Goal: Task Accomplishment & Management: Use online tool/utility

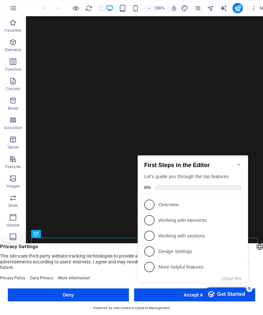
click at [238, 162] on icon "Minimize checklist" at bounding box center [238, 164] width 5 height 5
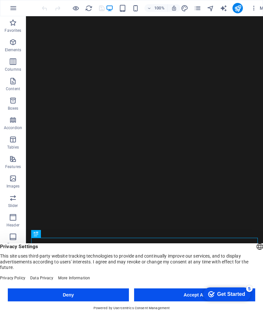
click at [185, 292] on button "Accept All" at bounding box center [194, 294] width 121 height 13
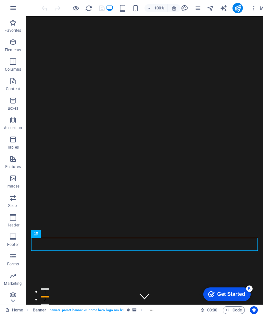
click at [217, 294] on div "Get Started" at bounding box center [231, 294] width 28 height 6
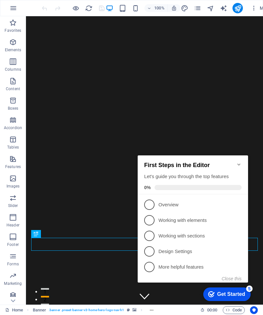
click at [234, 279] on button "Close this" at bounding box center [231, 278] width 20 height 5
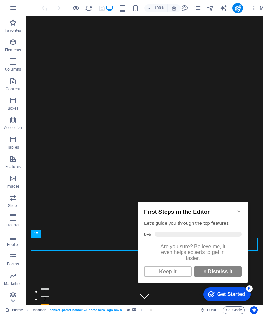
click at [204, 274] on strong "×" at bounding box center [204, 272] width 3 height 6
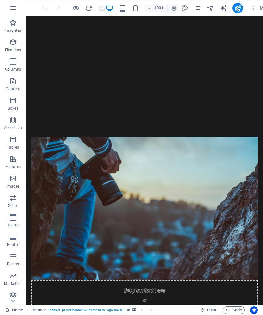
scroll to position [338, 0]
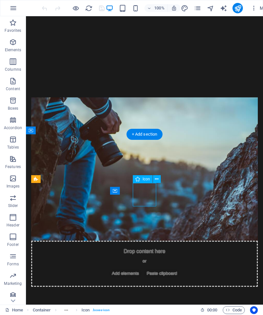
scroll to position [366, 0]
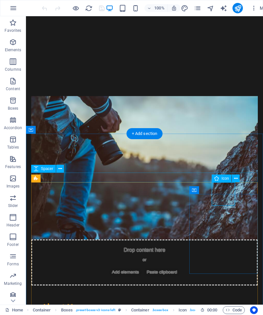
click at [224, 181] on div "Icon" at bounding box center [221, 178] width 20 height 8
click at [234, 179] on icon at bounding box center [236, 178] width 4 height 7
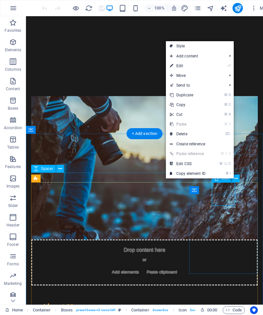
click at [207, 67] on link "⏎ Edit" at bounding box center [187, 66] width 43 height 10
select select "xMidYMid"
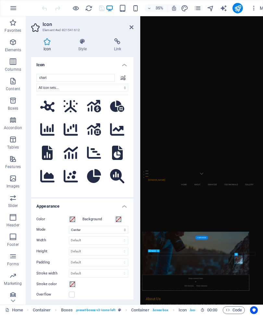
scroll to position [378, 0]
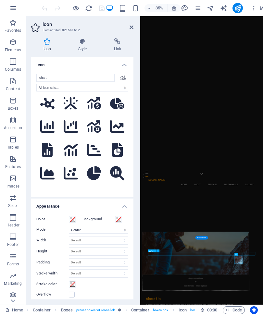
click at [89, 79] on input "chart" at bounding box center [75, 78] width 78 height 8
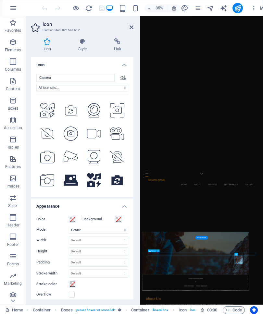
scroll to position [395, 0]
type input "Camera"
click at [117, 140] on icon at bounding box center [117, 133] width 14 height 13
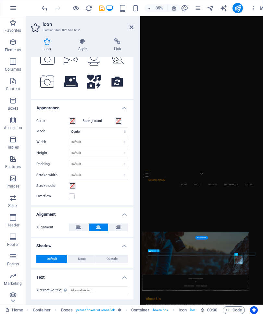
scroll to position [98, 0]
click at [134, 23] on aside "Icon Element #ed-821541612 Icon Style Link Icon Camera All icon sets... IcoFont…" at bounding box center [83, 160] width 114 height 288
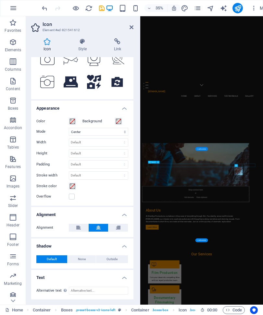
scroll to position [620, 0]
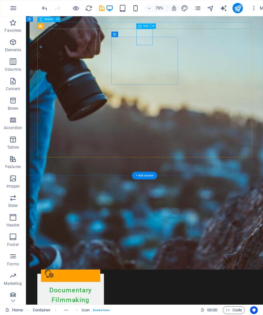
click at [154, 28] on icon at bounding box center [153, 26] width 3 height 5
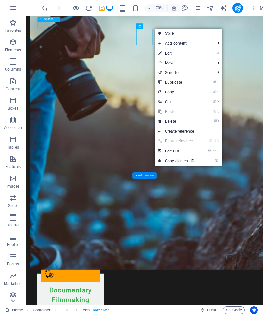
click at [179, 54] on link "⏎ Edit" at bounding box center [175, 53] width 43 height 10
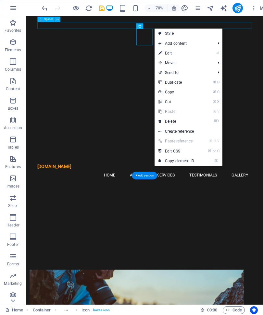
select select "xMidYMid"
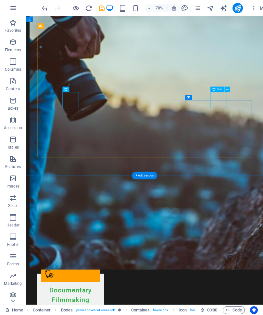
click at [229, 89] on button at bounding box center [227, 89] width 6 height 6
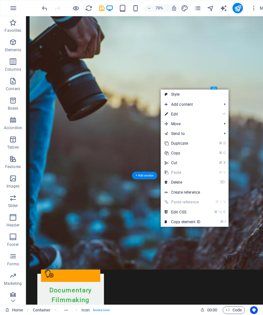
click at [185, 115] on link "⏎ Edit" at bounding box center [182, 114] width 43 height 10
select select "xMidYMid"
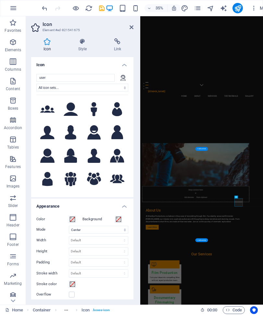
click at [91, 78] on input "user" at bounding box center [75, 78] width 78 height 8
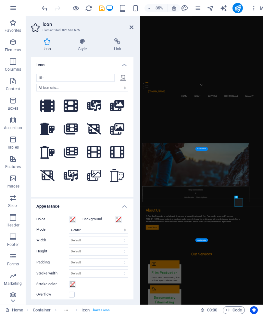
scroll to position [74, 0]
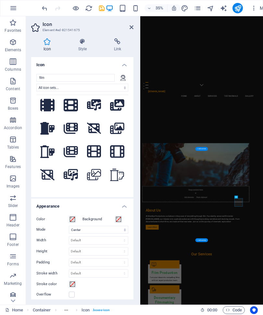
type input "film"
click at [75, 175] on icon at bounding box center [71, 174] width 14 height 11
click at [132, 25] on icon at bounding box center [131, 27] width 4 height 5
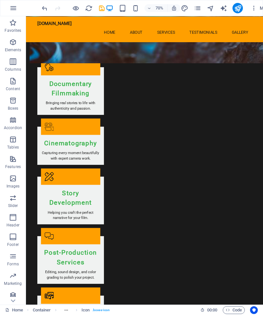
scroll to position [904, 0]
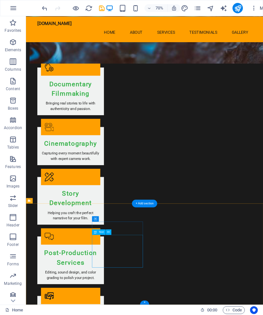
click at [113, 228] on icon at bounding box center [112, 228] width 3 height 5
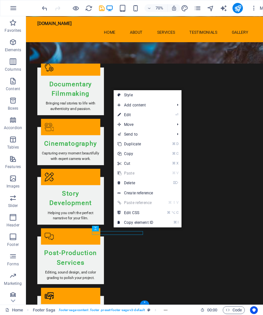
click at [142, 116] on link "⏎ Edit" at bounding box center [135, 115] width 43 height 10
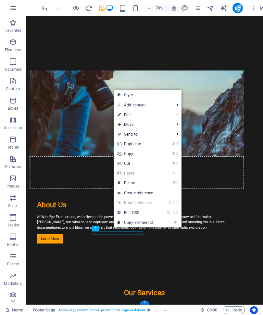
select select "px"
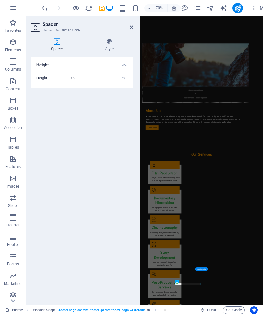
scroll to position [861, 0]
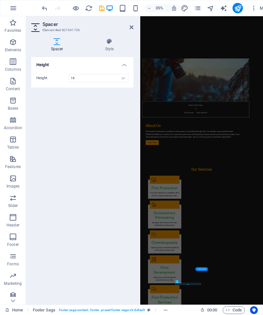
click at [130, 31] on header "Spacer Element #ed-821541726" at bounding box center [82, 24] width 102 height 17
click at [131, 27] on icon at bounding box center [131, 27] width 4 height 5
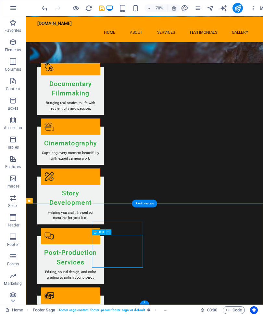
scroll to position [904, 0]
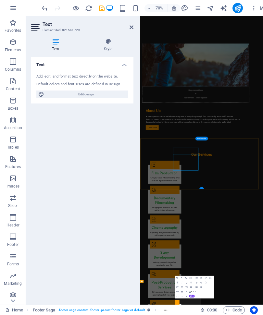
scroll to position [822, 0]
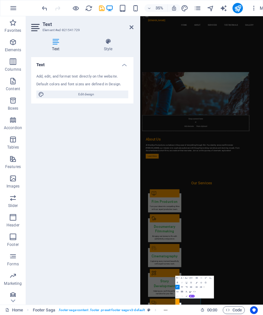
click at [132, 27] on icon at bounding box center [131, 27] width 4 height 5
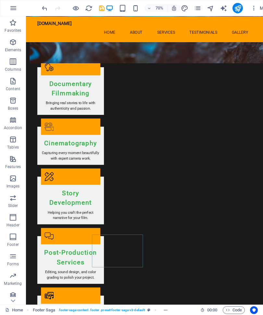
scroll to position [904, 0]
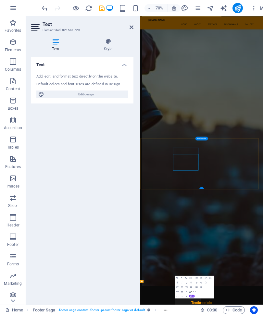
scroll to position [822, 0]
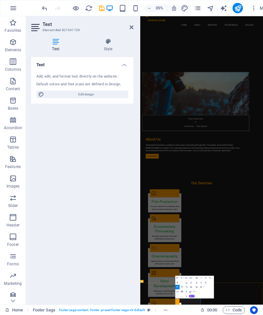
click at [110, 47] on h4 "Style" at bounding box center [108, 45] width 51 height 14
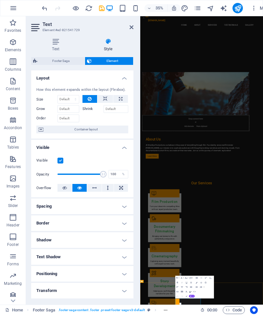
click at [13, 87] on p "Content" at bounding box center [13, 88] width 14 height 5
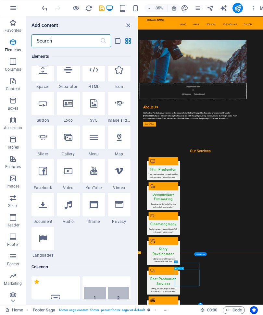
scroll to position [110, 0]
click at [125, 25] on icon "close panel" at bounding box center [127, 25] width 7 height 7
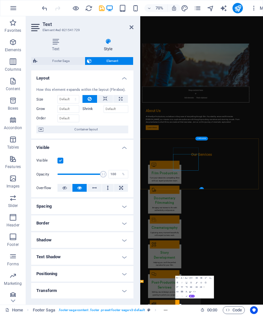
scroll to position [822, 0]
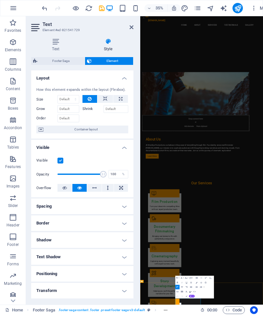
click at [14, 87] on p "Content" at bounding box center [13, 88] width 14 height 5
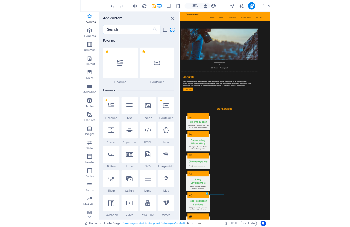
scroll to position [0, 0]
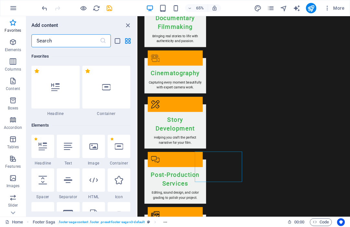
click at [127, 28] on icon "close panel" at bounding box center [127, 25] width 7 height 7
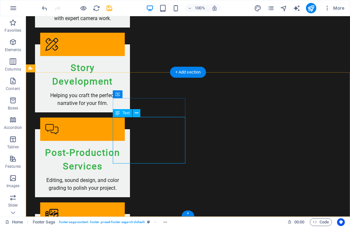
click at [137, 115] on icon at bounding box center [137, 113] width 4 height 7
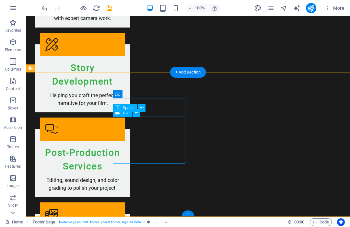
click at [137, 117] on button at bounding box center [137, 113] width 8 height 8
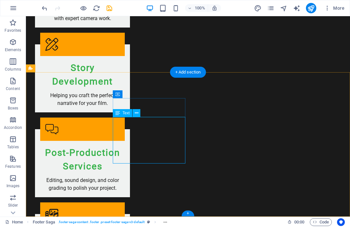
click at [136, 113] on icon at bounding box center [137, 113] width 4 height 7
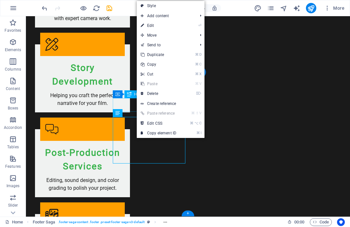
click at [170, 24] on link "⏎ Edit" at bounding box center [158, 26] width 43 height 10
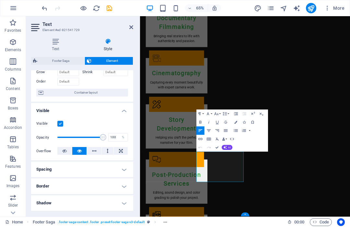
scroll to position [38, 0]
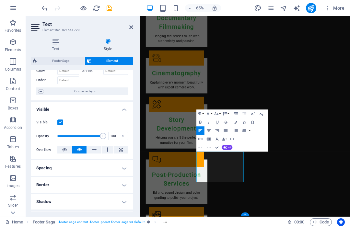
click at [12, 89] on p "Content" at bounding box center [13, 88] width 14 height 5
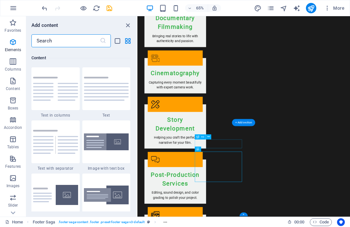
scroll to position [1135, 0]
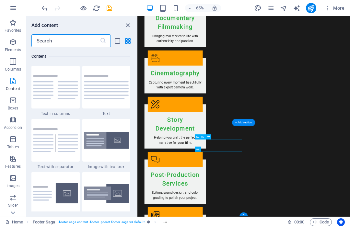
click at [127, 26] on icon "close panel" at bounding box center [127, 25] width 7 height 7
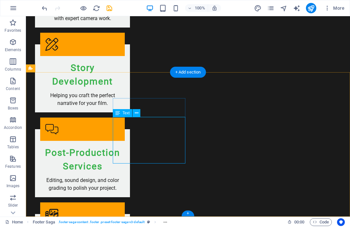
click at [135, 117] on button at bounding box center [137, 113] width 8 height 8
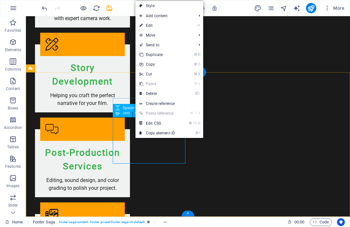
click at [187, 29] on li "⏎ Edit" at bounding box center [170, 26] width 68 height 10
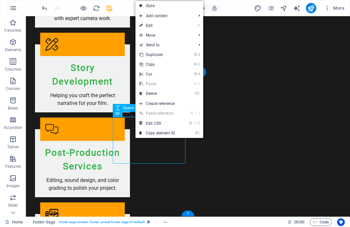
click at [178, 22] on link "⏎ Edit" at bounding box center [157, 26] width 43 height 10
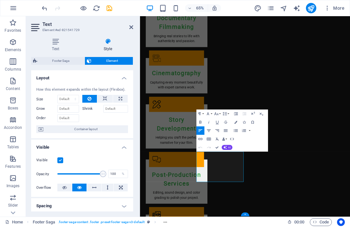
scroll to position [0, 0]
click at [52, 48] on h4 "Text" at bounding box center [57, 45] width 52 height 14
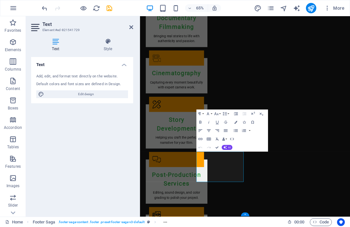
click at [51, 82] on div "Default colors and font sizes are defined in Design." at bounding box center [82, 85] width 92 height 6
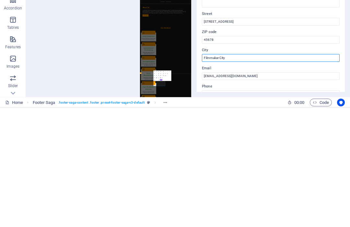
click at [241, 174] on input "Filmmaker City" at bounding box center [271, 178] width 138 height 8
type input "F"
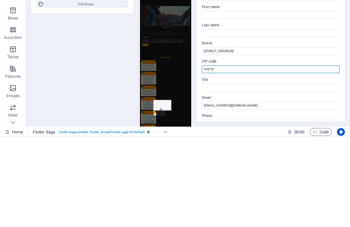
click at [246, 156] on input "45678" at bounding box center [271, 160] width 138 height 8
click at [262, 156] on input "45678" at bounding box center [271, 160] width 138 height 8
click at [219, 156] on input "45678" at bounding box center [271, 160] width 138 height 8
click at [218, 148] on label "ZIP code" at bounding box center [271, 152] width 138 height 8
click at [218, 156] on input "45678" at bounding box center [271, 160] width 138 height 8
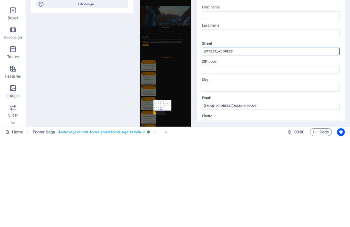
click at [243, 138] on input "123 Creative Lane" at bounding box center [271, 142] width 138 height 8
type input "1"
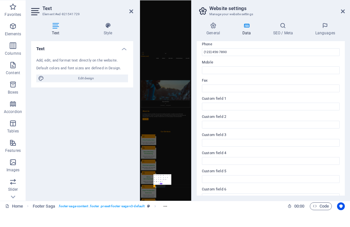
scroll to position [142, 0]
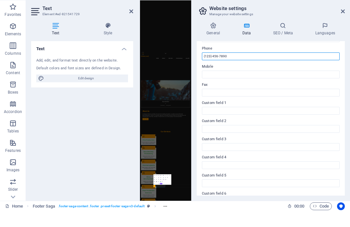
click at [262, 68] on input "(123) 456-7890" at bounding box center [271, 72] width 138 height 8
type input "("
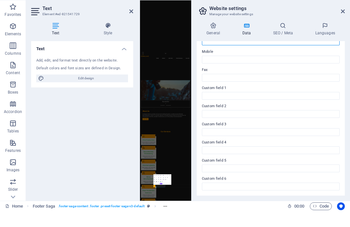
scroll to position [156, 0]
click at [262, 25] on icon at bounding box center [343, 27] width 4 height 5
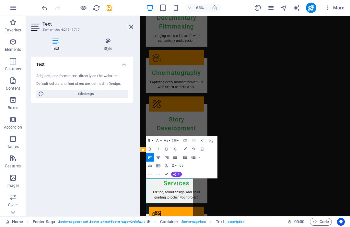
scroll to position [858, 0]
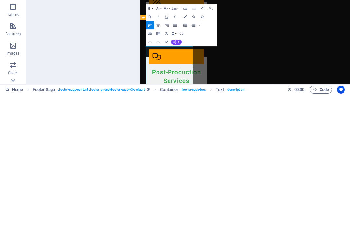
scroll to position [0, 0]
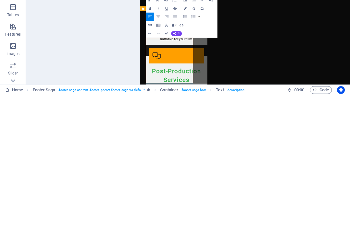
scroll to position [873, 0]
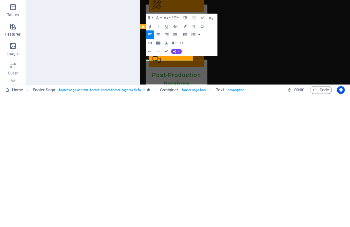
scroll to position [845, 0]
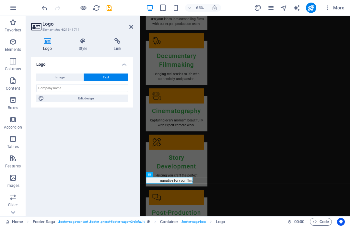
click at [134, 26] on aside "Logo Element #ed-821541711 Logo Style Link Logo Image Text Drag files here, cli…" at bounding box center [83, 116] width 114 height 201
click at [133, 26] on icon at bounding box center [131, 27] width 4 height 5
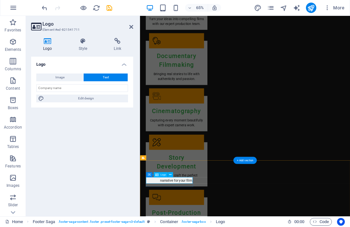
click at [169, 175] on icon at bounding box center [170, 175] width 2 height 5
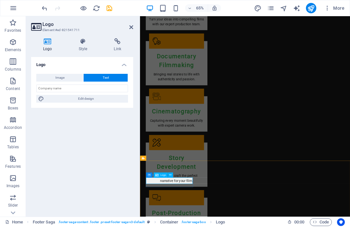
click at [168, 173] on button at bounding box center [170, 175] width 5 height 5
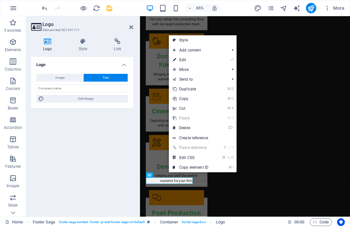
click at [188, 111] on link "⌘ X Cut" at bounding box center [190, 109] width 43 height 10
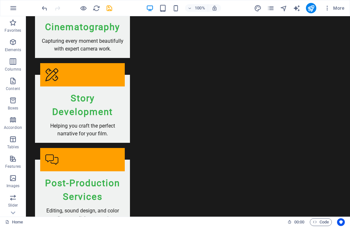
scroll to position [883, 0]
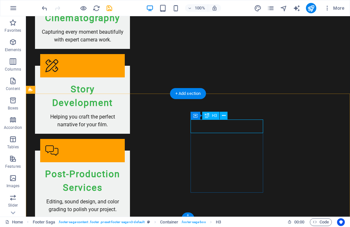
click at [224, 116] on icon at bounding box center [224, 116] width 4 height 7
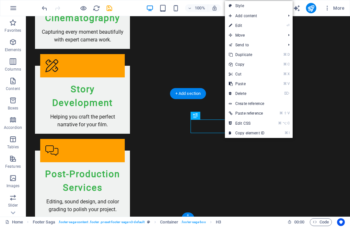
click at [249, 75] on link "⌘ X Cut" at bounding box center [246, 74] width 43 height 10
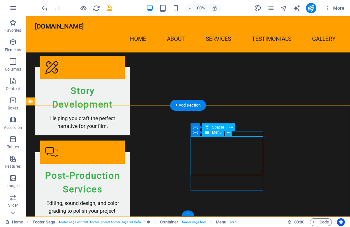
click at [232, 129] on button at bounding box center [229, 133] width 8 height 8
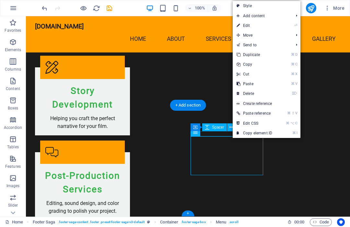
click at [257, 76] on link "⌘ X Cut" at bounding box center [254, 74] width 43 height 10
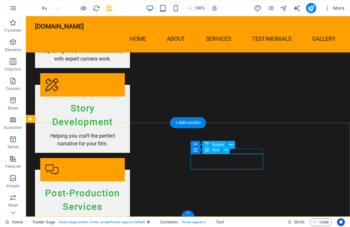
click at [231, 148] on div "Container Text" at bounding box center [212, 150] width 43 height 8
click at [227, 152] on icon at bounding box center [226, 150] width 4 height 7
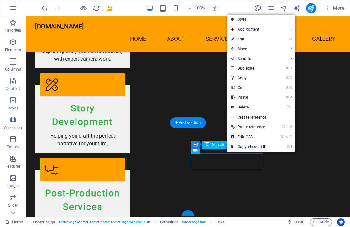
click at [259, 88] on link "⌘ X Cut" at bounding box center [248, 88] width 43 height 10
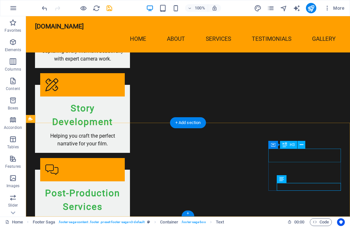
click at [262, 145] on icon at bounding box center [302, 145] width 4 height 7
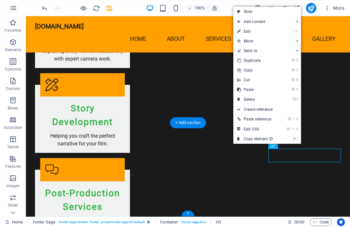
click at [256, 83] on link "⌘ X Cut" at bounding box center [254, 80] width 43 height 10
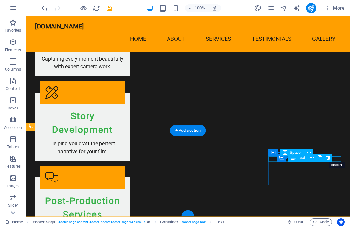
click at [262, 159] on icon at bounding box center [329, 158] width 4 height 7
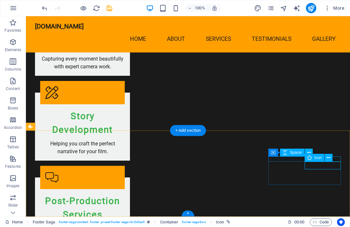
click at [262, 158] on icon at bounding box center [329, 158] width 4 height 7
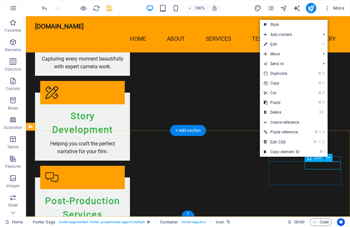
click at [262, 93] on link "⌘ X Cut" at bounding box center [281, 93] width 43 height 10
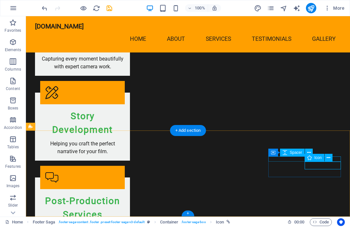
click at [262, 158] on icon at bounding box center [329, 158] width 4 height 7
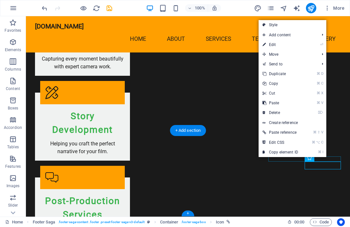
click at [262, 93] on link "⌘ X Cut" at bounding box center [280, 94] width 43 height 10
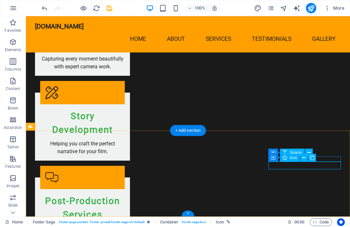
click at [262, 159] on button at bounding box center [312, 158] width 8 height 8
click at [262, 158] on icon at bounding box center [304, 158] width 4 height 7
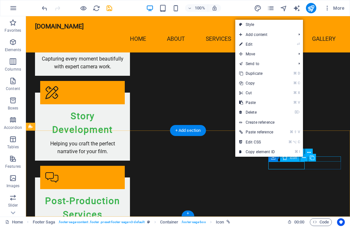
click at [262, 93] on link "⌘ X Cut" at bounding box center [256, 93] width 43 height 10
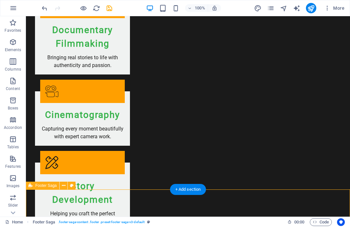
scroll to position [787, 0]
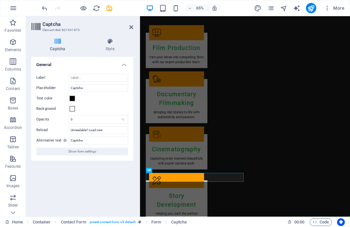
click at [134, 25] on aside "Captcha Element #ed-821541873 Captcha Style Turnstile Turnstile by Cloudfare is…" at bounding box center [83, 116] width 114 height 201
click at [165, 170] on icon at bounding box center [166, 171] width 2 height 5
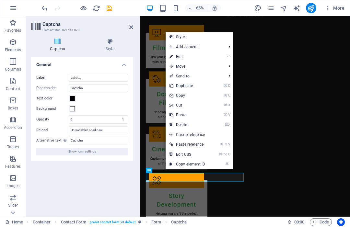
click at [188, 107] on link "⌘ X Cut" at bounding box center [187, 106] width 43 height 10
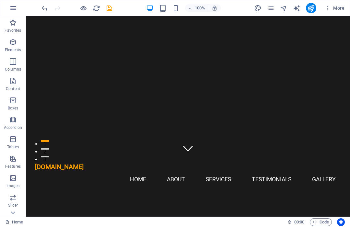
scroll to position [61, 0]
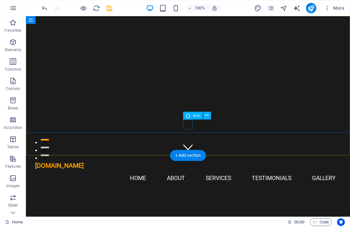
click at [189, 142] on figure at bounding box center [188, 147] width 10 height 10
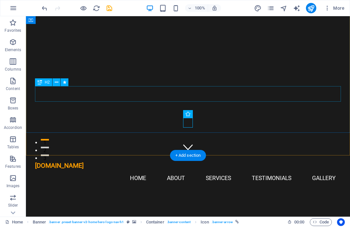
click at [246, 218] on div "Welcome to WrenEye Productions" at bounding box center [188, 226] width 306 height 16
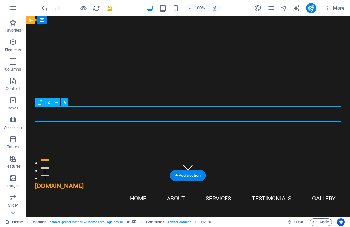
scroll to position [41, 0]
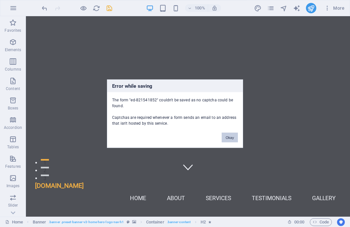
scroll to position [827, 0]
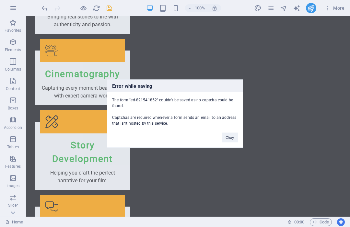
click at [235, 135] on button "Okay" at bounding box center [230, 138] width 16 height 10
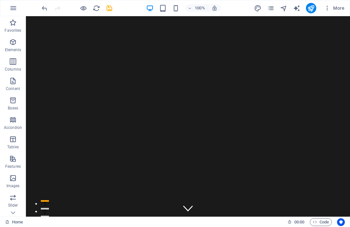
scroll to position [0, 0]
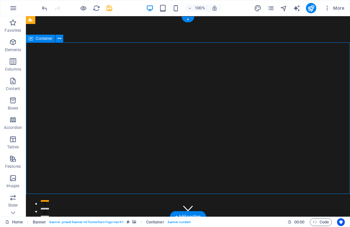
click at [262, 11] on icon "button" at bounding box center [327, 8] width 6 height 6
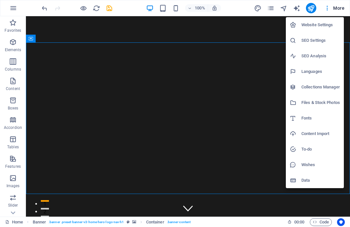
click at [262, 8] on div at bounding box center [175, 113] width 350 height 227
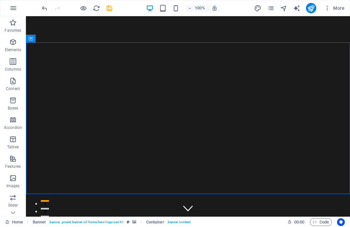
click at [262, 9] on icon "publish" at bounding box center [310, 8] width 7 height 7
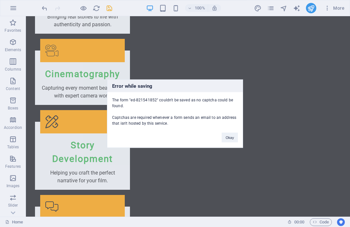
click at [233, 137] on button "Okay" at bounding box center [230, 138] width 16 height 10
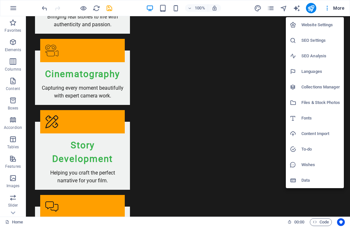
click at [262, 24] on h6 "Website Settings" at bounding box center [321, 25] width 39 height 8
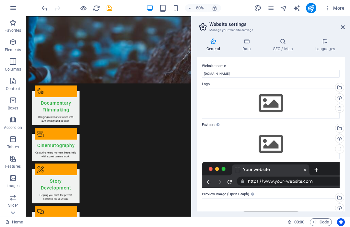
scroll to position [0, 0]
click at [262, 8] on icon "button" at bounding box center [327, 8] width 6 height 6
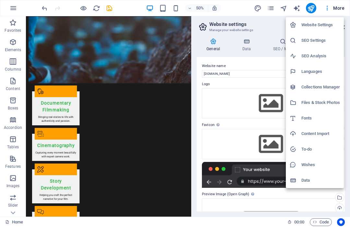
click at [262, 9] on div at bounding box center [175, 113] width 350 height 227
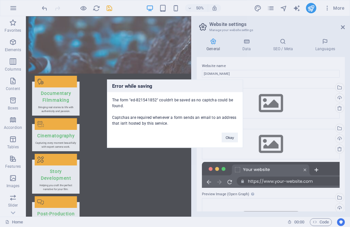
click at [233, 135] on button "Okay" at bounding box center [230, 138] width 16 height 10
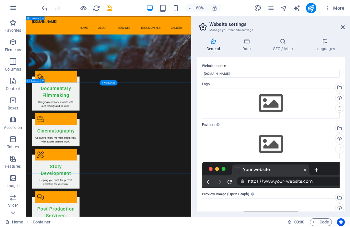
click at [41, 82] on div "Container" at bounding box center [33, 81] width 15 height 4
click at [43, 81] on icon at bounding box center [43, 81] width 2 height 4
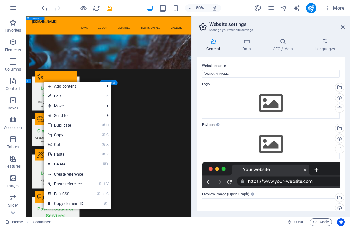
click at [74, 143] on link "⌘ X Cut" at bounding box center [65, 145] width 43 height 10
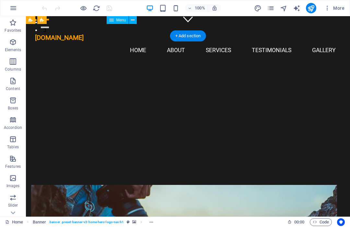
scroll to position [190, 0]
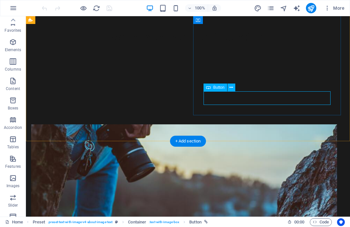
scroll to position [0, 0]
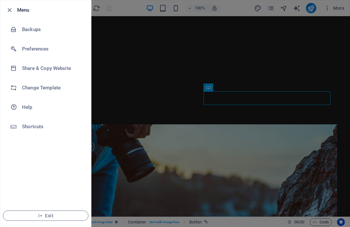
click at [7, 11] on icon "button" at bounding box center [9, 9] width 7 height 7
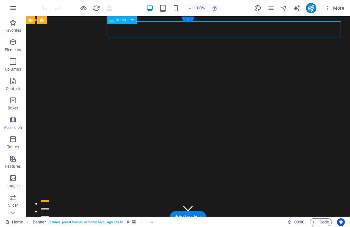
select select
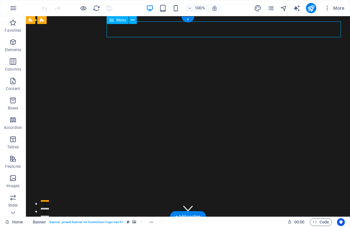
select select
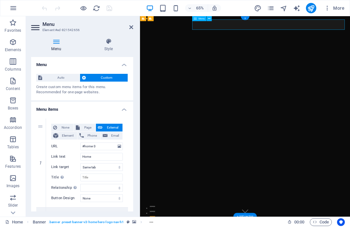
click at [9, 85] on span "Content" at bounding box center [13, 85] width 26 height 16
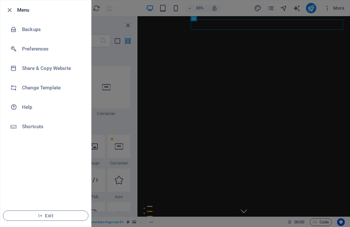
click at [7, 11] on icon "button" at bounding box center [9, 9] width 7 height 7
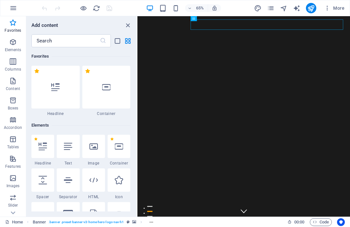
click at [327, 10] on icon "button" at bounding box center [327, 8] width 6 height 6
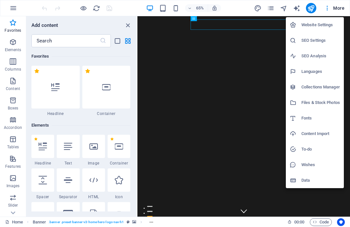
click at [329, 22] on h6 "Website Settings" at bounding box center [321, 25] width 39 height 8
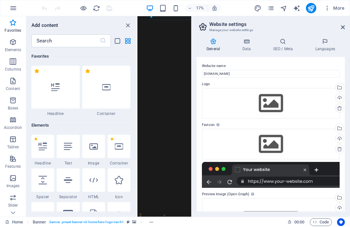
click at [129, 24] on icon "close panel" at bounding box center [127, 25] width 7 height 7
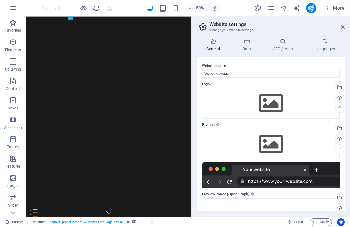
click at [344, 28] on icon at bounding box center [343, 27] width 4 height 5
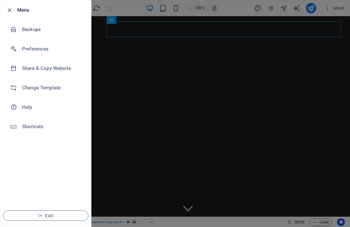
click at [32, 53] on h6 "Preferences" at bounding box center [52, 49] width 60 height 8
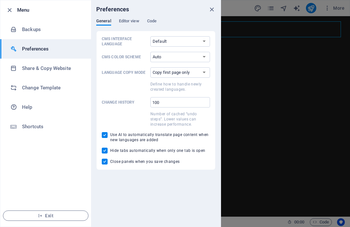
click at [130, 21] on span "Editor view" at bounding box center [129, 21] width 20 height 9
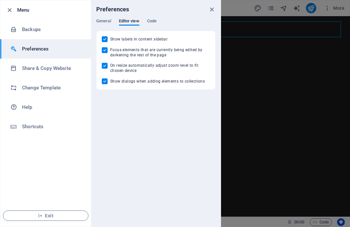
click at [153, 24] on span "Code" at bounding box center [151, 21] width 9 height 9
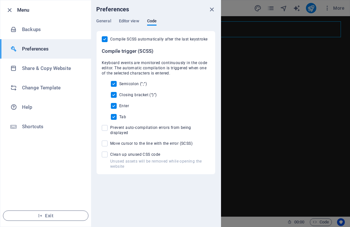
click at [43, 89] on h6 "Change Template" at bounding box center [52, 88] width 60 height 8
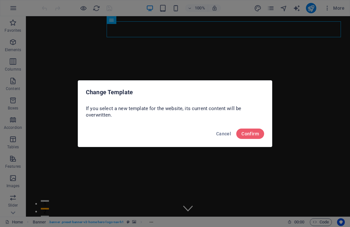
click at [251, 134] on span "Confirm" at bounding box center [251, 133] width 18 height 5
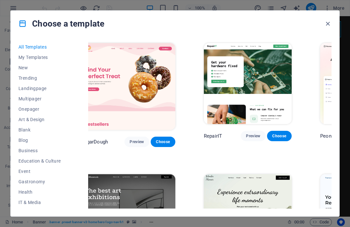
click at [22, 109] on span "Onepager" at bounding box center [39, 109] width 42 height 5
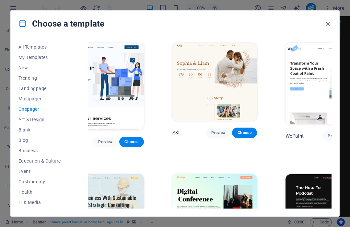
scroll to position [0, 39]
click at [326, 24] on icon "button" at bounding box center [327, 23] width 7 height 7
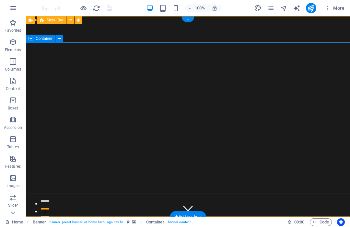
click at [0, 0] on icon at bounding box center [0, 0] width 0 height 0
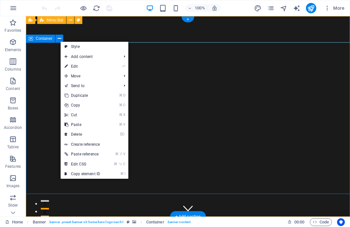
click at [83, 67] on link "⏎ Edit" at bounding box center [82, 67] width 43 height 10
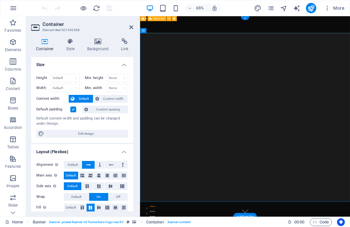
scroll to position [0, 0]
click at [97, 45] on h4 "Background" at bounding box center [99, 45] width 34 height 14
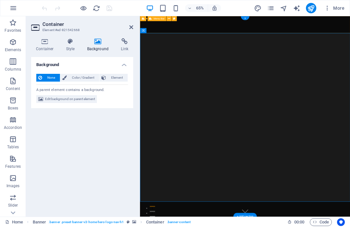
click at [69, 49] on h4 "Style" at bounding box center [71, 45] width 21 height 14
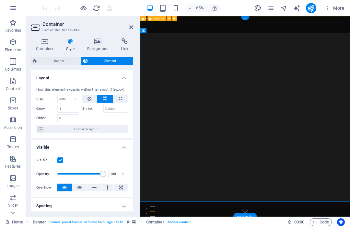
click at [45, 47] on h4 "Container" at bounding box center [46, 45] width 30 height 14
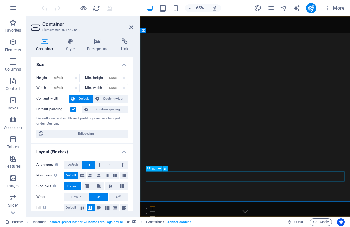
click at [99, 42] on icon at bounding box center [97, 41] width 31 height 6
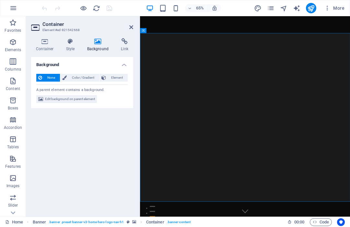
click at [88, 96] on span "Edit background on parent element" at bounding box center [70, 99] width 50 height 8
select select "ms"
select select "s"
select select "progressive"
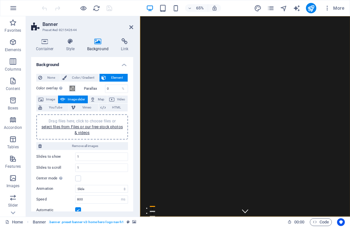
click at [84, 131] on link "select files from Files or our free stock photos & videos" at bounding box center [82, 130] width 81 height 10
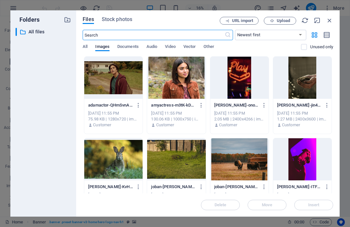
click at [154, 32] on input "text" at bounding box center [154, 35] width 142 height 10
click at [119, 33] on input "text" at bounding box center [154, 35] width 142 height 10
click at [116, 33] on input "text" at bounding box center [154, 35] width 142 height 10
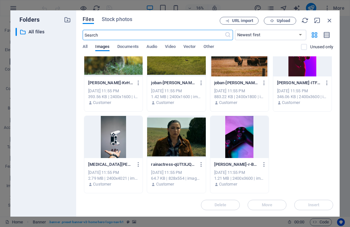
scroll to position [104, 0]
click at [169, 34] on input "text" at bounding box center [154, 35] width 142 height 10
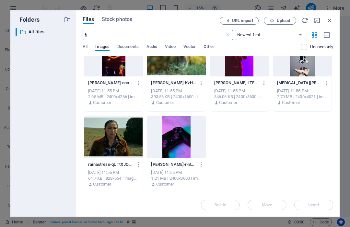
scroll to position [22, 0]
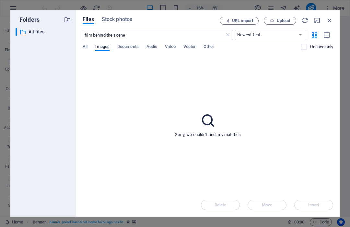
click at [208, 33] on input "film behind the scene" at bounding box center [154, 35] width 142 height 10
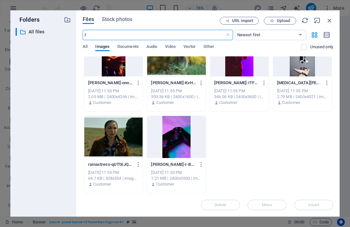
type input "f"
click at [173, 45] on span "Video" at bounding box center [170, 47] width 10 height 9
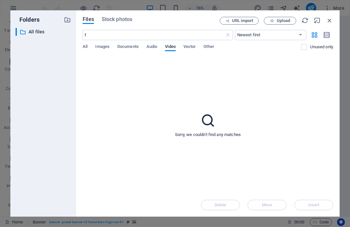
click at [193, 37] on input "f" at bounding box center [154, 35] width 142 height 10
click at [227, 37] on icon at bounding box center [228, 35] width 6 height 6
click at [277, 20] on span "Upload" at bounding box center [283, 21] width 13 height 4
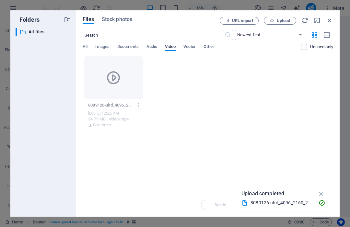
click at [322, 194] on icon "button" at bounding box center [321, 193] width 7 height 7
click at [110, 109] on div "8089126-uhd_4096_2160_25fps-meZxZeQfUo65j0_t8bX0Mg.mp4 8089126-uhd_4096_2160_25…" at bounding box center [113, 105] width 51 height 10
click at [93, 102] on div "8089126-uhd_4096_2160_25fps-meZxZeQfUo65j0_t8bX0Mg.mp4 8089126-uhd_4096_2160_25…" at bounding box center [113, 105] width 51 height 10
click at [106, 107] on p "8089126-uhd_4096_2160_25fps-meZxZeQfUo65j0_t8bX0Mg.mp4" at bounding box center [110, 105] width 45 height 6
click at [100, 93] on div at bounding box center [113, 78] width 58 height 42
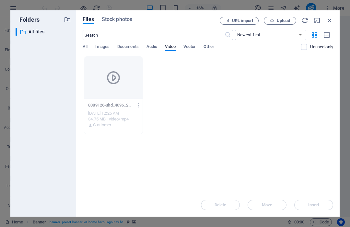
click at [112, 80] on icon at bounding box center [114, 78] width 16 height 16
click at [103, 94] on div at bounding box center [113, 78] width 58 height 42
click at [329, 22] on icon "button" at bounding box center [329, 20] width 7 height 7
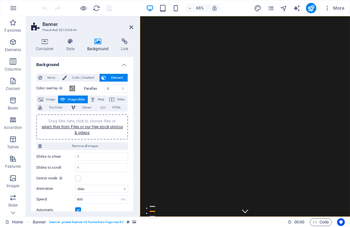
click at [55, 129] on link "select files from Files or our free stock photos & videos" at bounding box center [82, 130] width 81 height 10
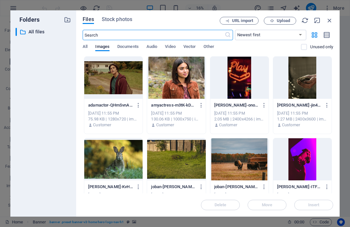
click at [330, 21] on icon "button" at bounding box center [329, 20] width 7 height 7
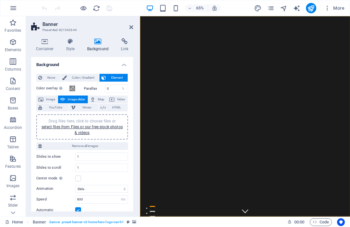
click at [120, 98] on span "Video" at bounding box center [120, 100] width 9 height 8
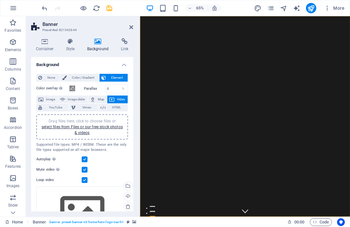
click at [105, 128] on link "select files from Files or our free stock photos & videos" at bounding box center [82, 130] width 81 height 10
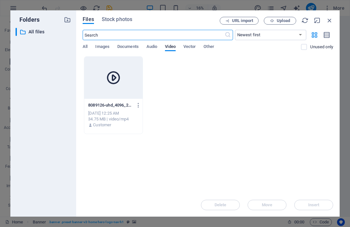
click at [113, 77] on icon at bounding box center [114, 78] width 16 height 16
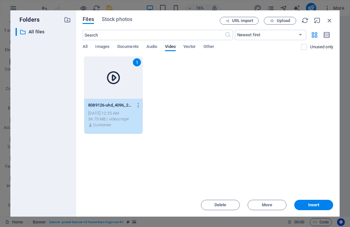
click at [315, 203] on span "Insert" at bounding box center [313, 205] width 11 height 4
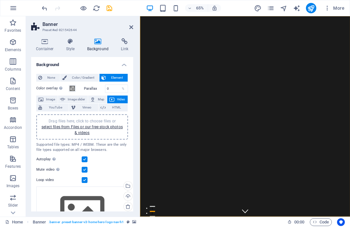
click at [310, 7] on icon "publish" at bounding box center [310, 8] width 7 height 7
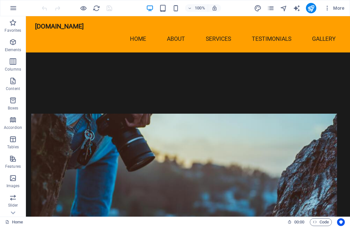
scroll to position [241, 0]
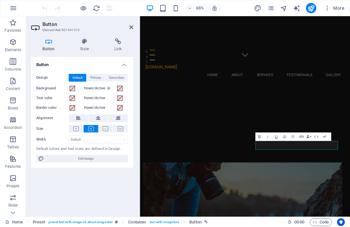
click at [129, 29] on icon at bounding box center [131, 27] width 4 height 5
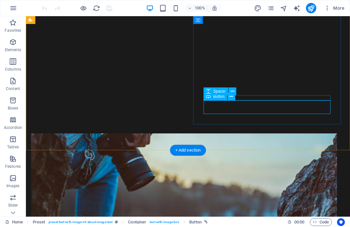
click at [231, 97] on icon at bounding box center [232, 96] width 4 height 7
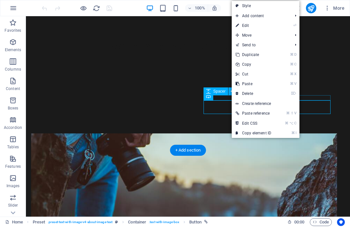
click at [259, 95] on link "⌦ Delete" at bounding box center [253, 94] width 43 height 10
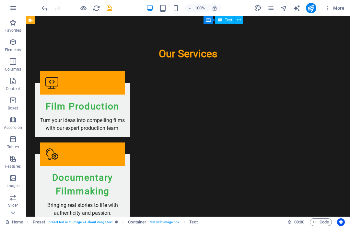
scroll to position [623, 0]
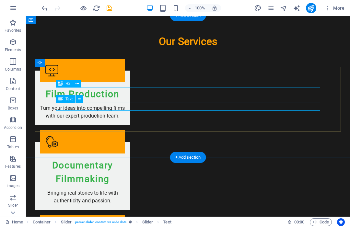
click at [82, 99] on button at bounding box center [80, 99] width 8 height 8
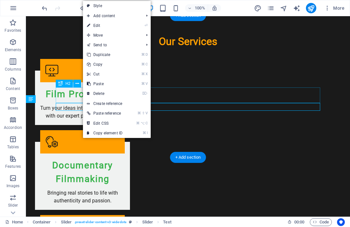
click at [113, 26] on link "⏎ Edit" at bounding box center [104, 26] width 43 height 10
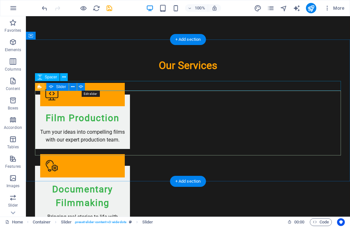
click at [81, 88] on icon at bounding box center [81, 87] width 5 height 7
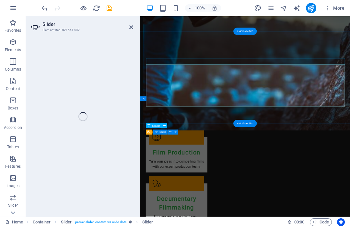
select select "ms"
select select "s"
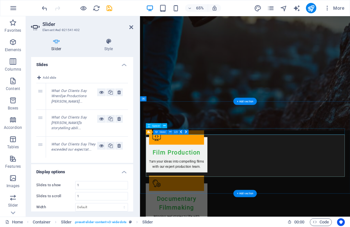
scroll to position [0, 0]
click at [71, 95] on em "What Our Clients Say WrenEye Productions [PERSON_NAME]..." at bounding box center [68, 96] width 35 height 15
click at [68, 94] on em "What Our Clients Say WrenEye Productions [PERSON_NAME]..." at bounding box center [68, 96] width 35 height 15
click at [68, 100] on div "What Our Clients Say WrenEye Productions [PERSON_NAME]..." at bounding box center [74, 97] width 46 height 16
click at [71, 93] on em "What Our Clients Say WrenEye Productions [PERSON_NAME]..." at bounding box center [68, 96] width 35 height 15
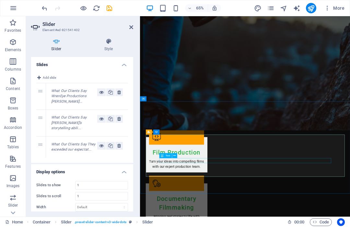
click at [174, 146] on icon at bounding box center [173, 146] width 2 height 5
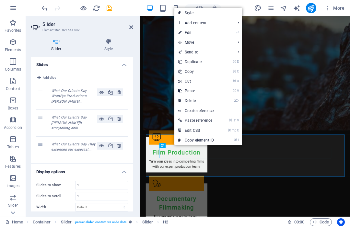
click at [204, 82] on link "⌘ X Cut" at bounding box center [195, 82] width 43 height 10
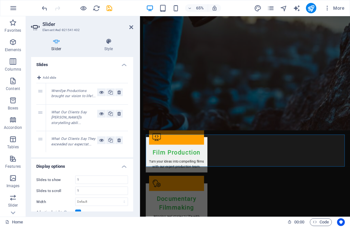
click at [110, 7] on icon "save" at bounding box center [109, 8] width 7 height 7
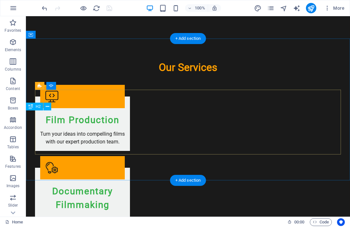
scroll to position [596, 0]
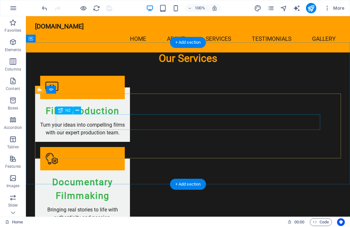
click at [78, 108] on icon at bounding box center [78, 110] width 4 height 7
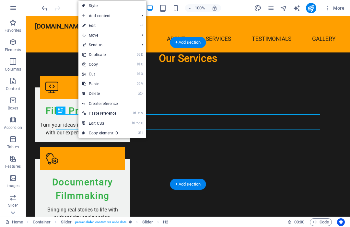
click at [106, 73] on link "⌘ X Cut" at bounding box center [99, 74] width 43 height 10
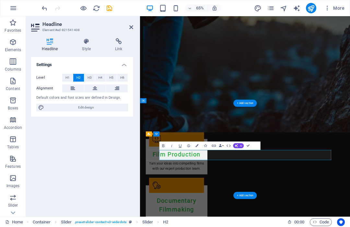
click at [134, 25] on aside "Headline Element #ed-821541408 Headline Style Link Settings Level H1 H2 H3 H4 H…" at bounding box center [83, 116] width 114 height 201
click at [133, 27] on icon at bounding box center [131, 27] width 4 height 5
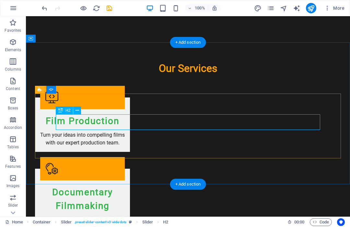
click at [78, 110] on icon at bounding box center [78, 110] width 4 height 7
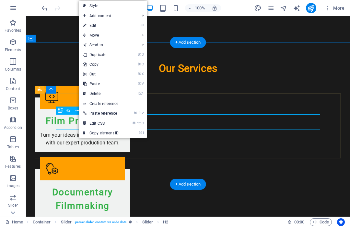
click at [105, 73] on link "⌘ X Cut" at bounding box center [100, 74] width 43 height 10
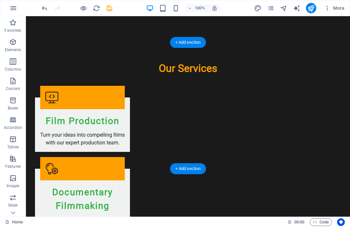
click at [109, 9] on icon "save" at bounding box center [109, 8] width 7 height 7
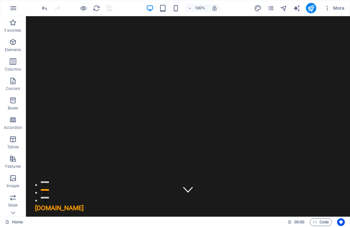
scroll to position [20, 0]
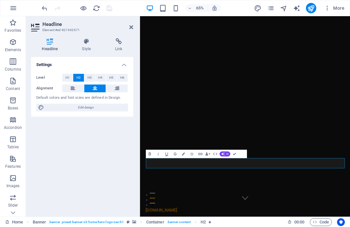
click at [90, 42] on icon at bounding box center [86, 41] width 30 height 6
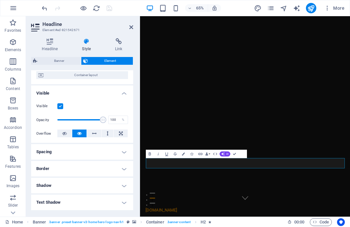
scroll to position [53, 0]
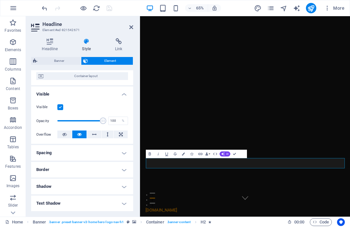
click at [127, 150] on h4 "Spacing" at bounding box center [82, 153] width 102 height 16
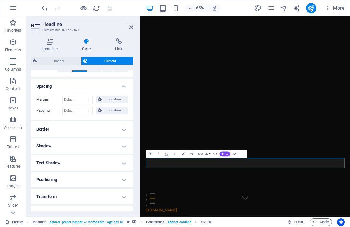
scroll to position [123, 0]
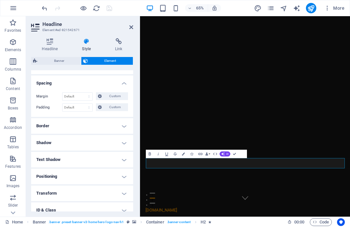
click at [127, 125] on h4 "Border" at bounding box center [82, 126] width 102 height 16
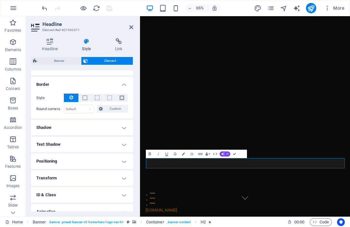
scroll to position [171, 0]
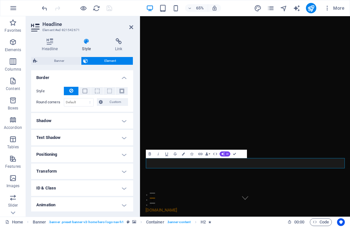
click at [129, 120] on h4 "Shadow" at bounding box center [82, 121] width 102 height 16
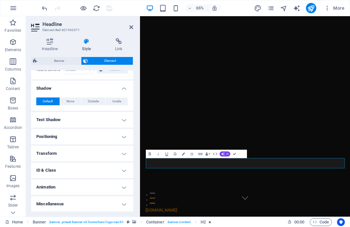
scroll to position [204, 0]
click at [127, 120] on h4 "Text Shadow" at bounding box center [82, 120] width 102 height 16
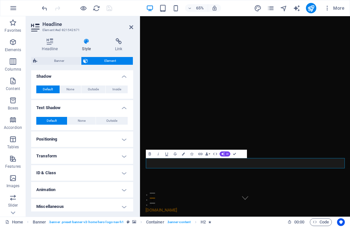
scroll to position [214, 0]
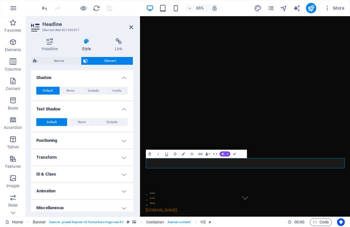
click at [126, 140] on h4 "Positioning" at bounding box center [82, 141] width 102 height 16
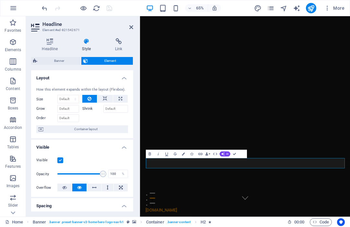
scroll to position [0, 0]
click at [57, 60] on span "Banner" at bounding box center [59, 61] width 40 height 8
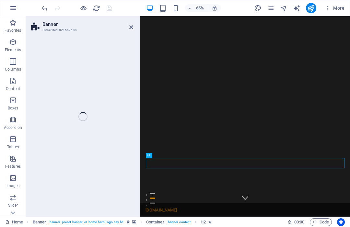
select select "preset-banner-v3-home-hero-logo-nav-h1"
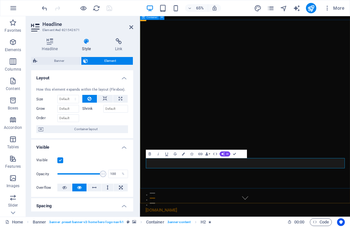
click at [183, 153] on icon "button" at bounding box center [183, 154] width 3 height 3
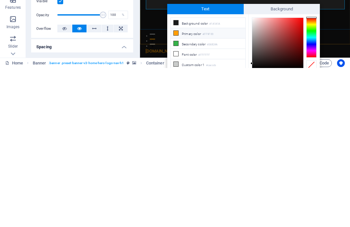
click at [192, 208] on li "Font color #FFFFFF" at bounding box center [208, 213] width 75 height 10
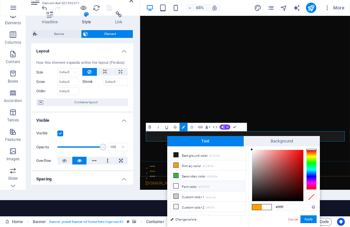
click at [178, 182] on li "Font color #FFFFFF" at bounding box center [208, 187] width 75 height 10
click at [261, 184] on div at bounding box center [260, 184] width 2 height 2
click at [227, 186] on li "Font color #FFFFFF" at bounding box center [208, 187] width 75 height 10
click at [189, 184] on li "Font color #FFFFFF" at bounding box center [208, 187] width 75 height 10
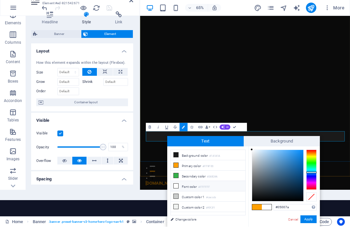
click at [313, 174] on div at bounding box center [311, 173] width 10 height 2
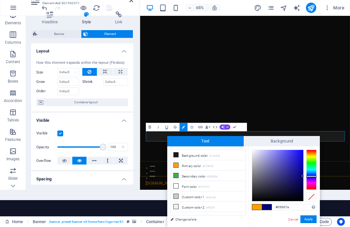
click at [227, 153] on li "Background color #1A1A1A" at bounding box center [208, 155] width 75 height 10
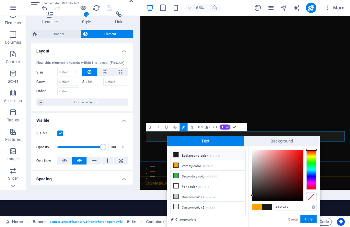
click at [311, 224] on button "Apply" at bounding box center [309, 220] width 16 height 8
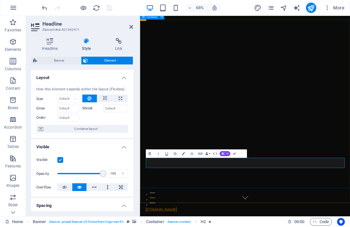
scroll to position [0, 0]
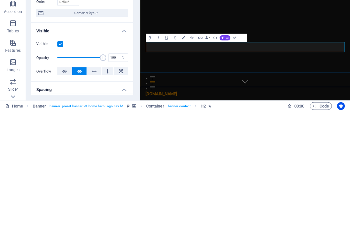
click at [185, 153] on icon "button" at bounding box center [183, 154] width 3 height 3
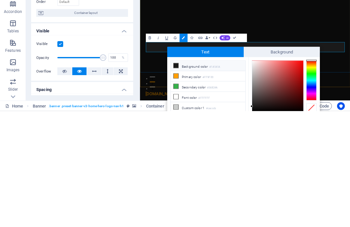
scroll to position [27, 0]
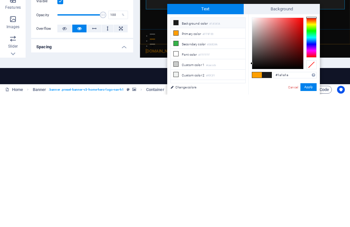
click at [177, 184] on icon at bounding box center [176, 186] width 5 height 5
type input "#ffffff"
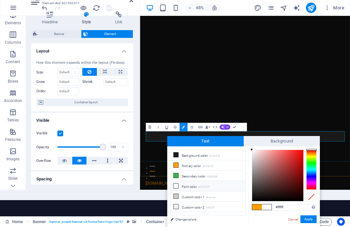
click at [269, 205] on span at bounding box center [267, 208] width 10 height 6
click at [310, 224] on button "Apply" at bounding box center [309, 220] width 16 height 8
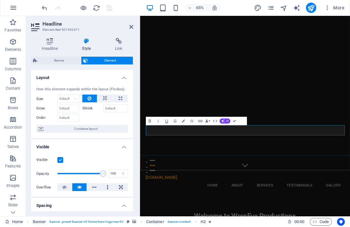
scroll to position [71, 0]
click at [324, 227] on figure at bounding box center [301, 99] width 323 height 309
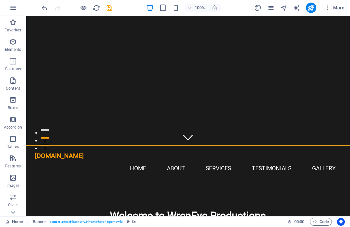
click at [111, 8] on icon "save" at bounding box center [109, 8] width 7 height 7
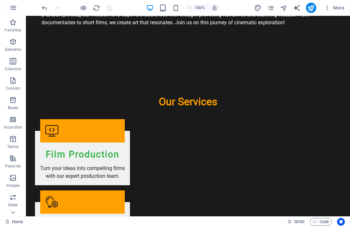
scroll to position [574, 0]
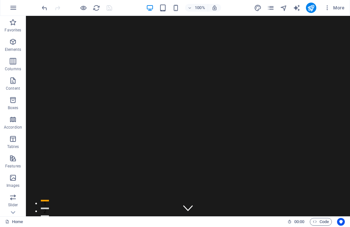
scroll to position [0, 0]
click at [0, 0] on icon "pages" at bounding box center [0, 0] width 0 height 0
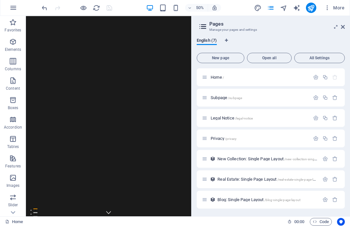
click at [218, 57] on span "New page" at bounding box center [221, 58] width 42 height 4
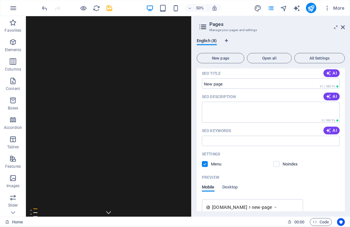
scroll to position [211, 0]
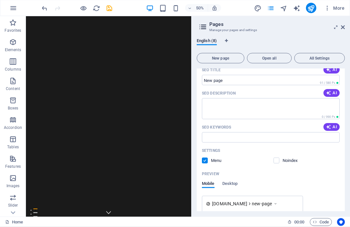
click at [269, 80] on input "SEO Title" at bounding box center [271, 80] width 138 height 10
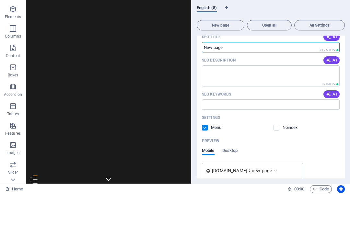
click at [272, 75] on input "SEO Title" at bounding box center [271, 80] width 138 height 10
click at [226, 75] on input "SEO Title" at bounding box center [271, 80] width 138 height 10
click at [228, 75] on input "SEO Title" at bounding box center [271, 80] width 138 height 10
type input "B"
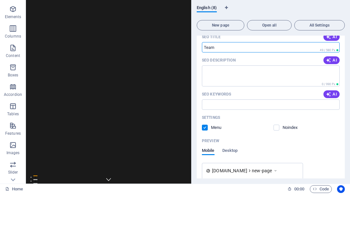
type input "Team"
click at [240, 99] on textarea "SEO Description" at bounding box center [271, 109] width 138 height 21
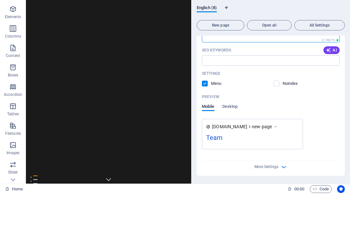
scroll to position [256, 0]
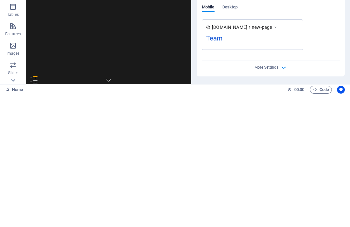
click at [282, 197] on icon "button" at bounding box center [283, 200] width 7 height 7
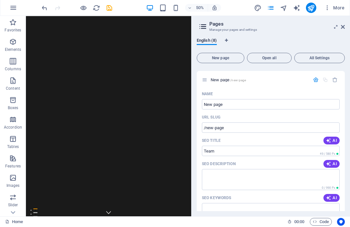
scroll to position [139, 0]
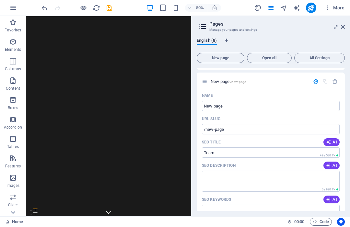
click at [250, 106] on input "New page" at bounding box center [271, 106] width 138 height 10
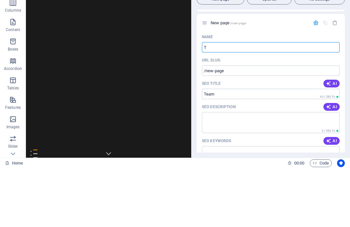
type input "T"
type input "/t"
type input "Team"
type input "/team"
type input "Team"
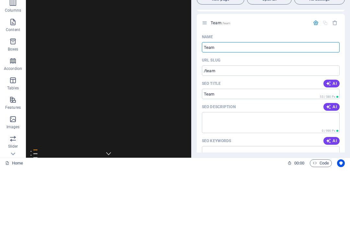
type input "Team"
type input "Team Bio"
type input "/team-bio"
type input "Team Bio"
type input "Team Bios"
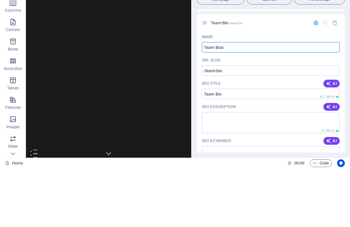
type input "/team-bios"
type input "Team Bios"
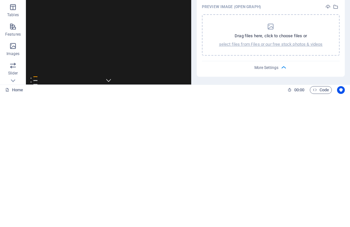
scroll to position [349, 0]
click at [284, 196] on icon "button" at bounding box center [283, 199] width 7 height 7
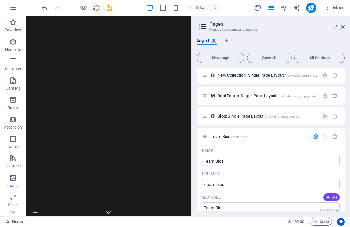
scroll to position [84, 0]
click at [246, 137] on span "/team-bios" at bounding box center [239, 137] width 16 height 4
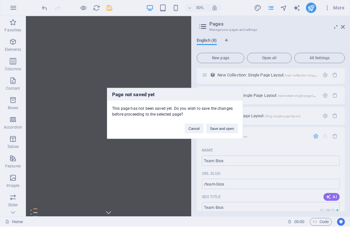
click at [225, 127] on button "Save and open" at bounding box center [222, 129] width 32 height 10
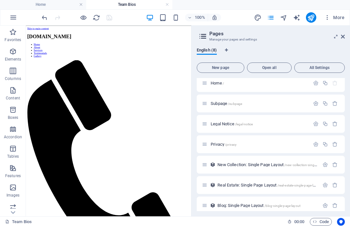
scroll to position [0, 0]
click at [13, 52] on icon "button" at bounding box center [13, 52] width 8 height 8
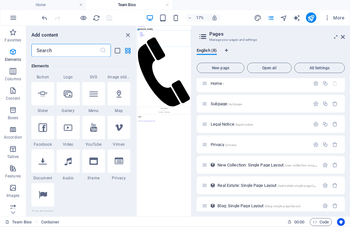
scroll to position [169, 0]
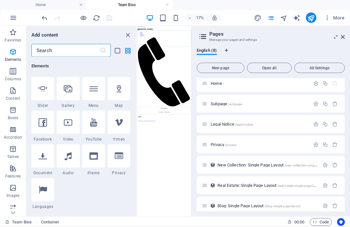
click at [87, 71] on div "Elements" at bounding box center [80, 66] width 99 height 18
click at [127, 36] on icon "close panel" at bounding box center [127, 34] width 7 height 7
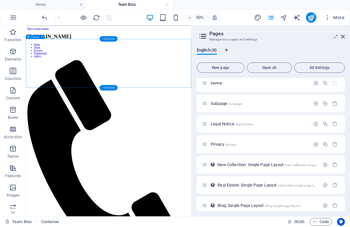
click at [10, 93] on icon "button" at bounding box center [13, 91] width 8 height 8
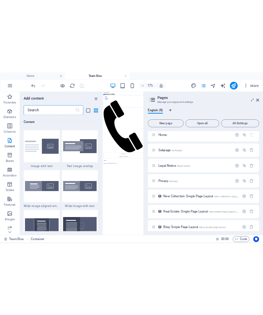
scroll to position [1245, 0]
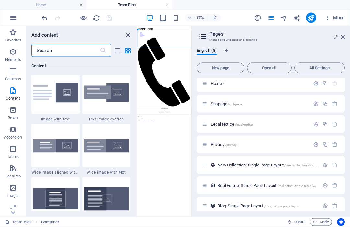
click at [69, 86] on img at bounding box center [55, 93] width 45 height 20
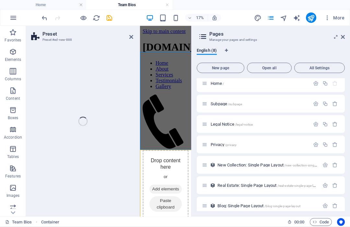
select select "rem"
select select "px"
select select "preset-text-with-image-v4-default"
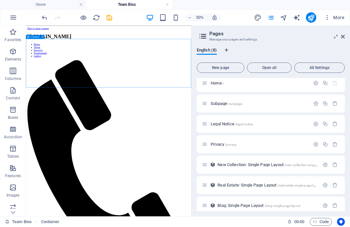
click at [44, 37] on button at bounding box center [43, 37] width 4 height 4
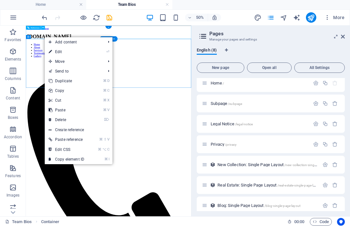
click at [69, 102] on link "⌘ X Cut" at bounding box center [66, 101] width 43 height 10
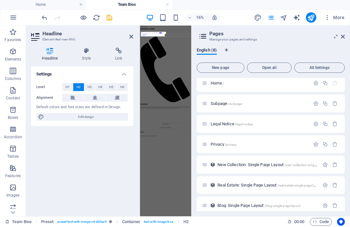
click at [348, 34] on aside "Pages Manage your pages and settings English (8) New page Open all All Settings…" at bounding box center [270, 121] width 159 height 191
click at [344, 38] on icon at bounding box center [343, 36] width 4 height 5
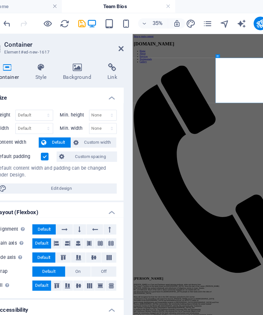
click at [82, 55] on h4 "Background" at bounding box center [99, 55] width 34 height 14
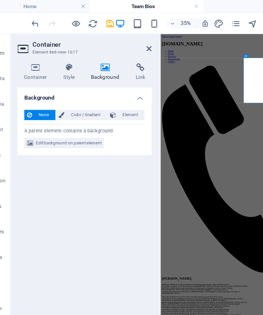
click at [65, 106] on span "Edit background on parent element" at bounding box center [70, 109] width 50 height 8
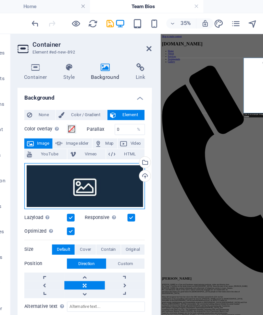
click at [66, 141] on div "Drag files here, click to choose files or select files from Files or our free s…" at bounding box center [82, 141] width 92 height 35
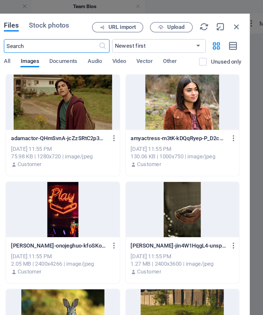
scroll to position [0, 0]
click at [189, 20] on span "Upload" at bounding box center [195, 21] width 13 height 4
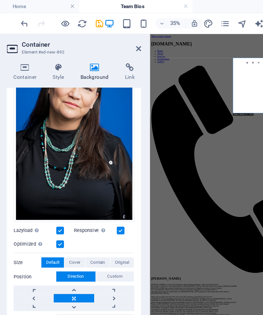
scroll to position [91, 0]
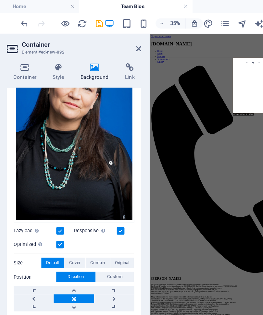
click at [67, 227] on link at bounding box center [82, 227] width 30 height 6
click at [67, 227] on link at bounding box center [82, 234] width 30 height 6
click at [67, 221] on link at bounding box center [82, 221] width 30 height 6
click at [67, 219] on link at bounding box center [82, 221] width 30 height 6
click at [67, 227] on link at bounding box center [82, 234] width 30 height 6
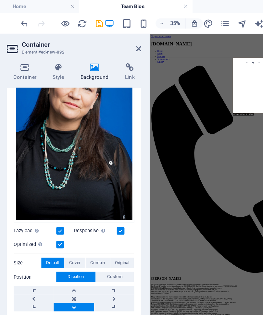
click at [67, 218] on link at bounding box center [82, 221] width 30 height 6
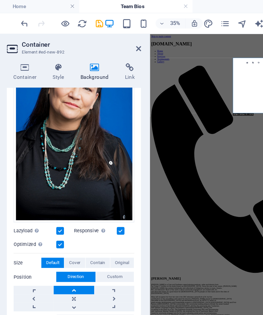
click at [129, 36] on icon at bounding box center [131, 36] width 4 height 5
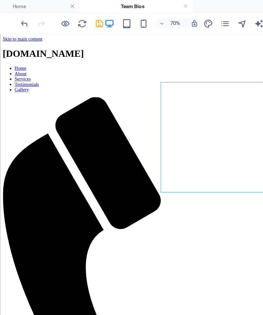
click at [98, 18] on icon "save" at bounding box center [101, 17] width 7 height 7
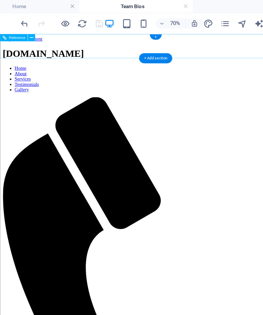
click at [121, 68] on nav "Home About Services Testimonials Gallery" at bounding box center [169, 82] width 333 height 29
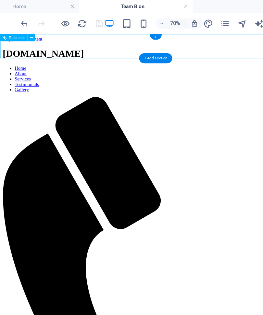
click at [41, 18] on icon "undo" at bounding box center [44, 17] width 7 height 7
click at [165, 2] on link at bounding box center [167, 5] width 4 height 6
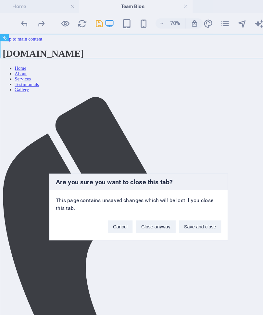
click at [162, 172] on button "Save and close" at bounding box center [178, 173] width 32 height 10
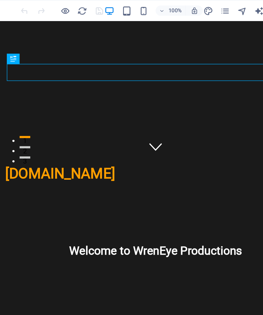
scroll to position [189, 0]
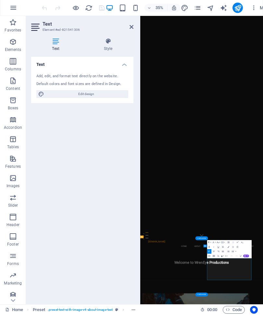
copy p "[PERSON_NAME]"
click at [210, 255] on button "Insert Link" at bounding box center [209, 256] width 4 height 5
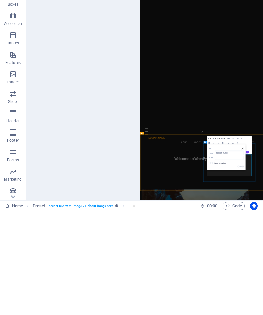
scroll to position [0, 0]
click at [243, 251] on button "Choose Link" at bounding box center [241, 253] width 4 height 4
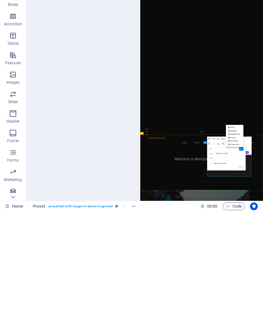
scroll to position [0, 0]
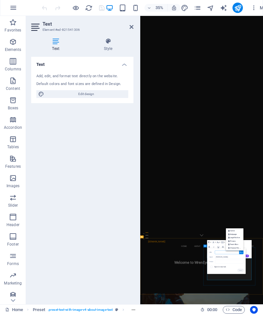
click at [236, 244] on p "Team Bios" at bounding box center [233, 245] width 10 height 4
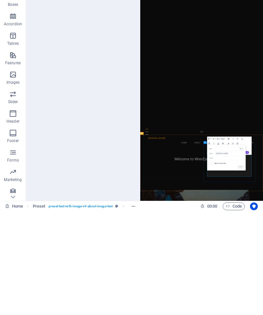
click at [242, 269] on button "Insert" at bounding box center [240, 270] width 6 height 3
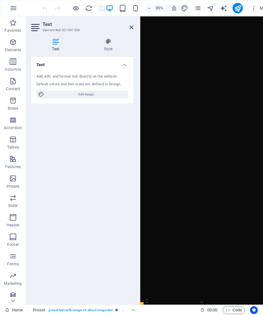
click at [132, 23] on h2 "Text" at bounding box center [87, 24] width 91 height 6
click at [133, 26] on icon at bounding box center [131, 27] width 4 height 5
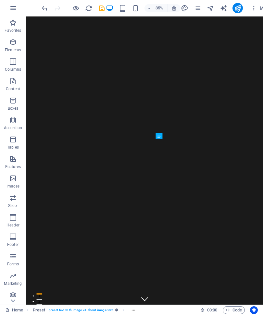
scroll to position [294, 0]
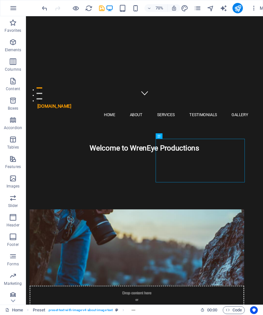
click at [102, 6] on icon "save" at bounding box center [101, 8] width 7 height 7
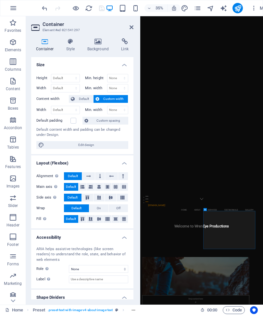
click at [72, 41] on icon at bounding box center [70, 41] width 18 height 6
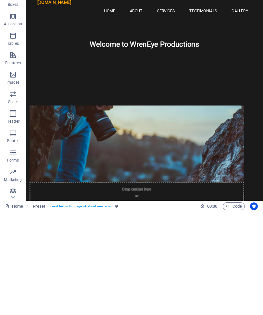
scroll to position [0, 0]
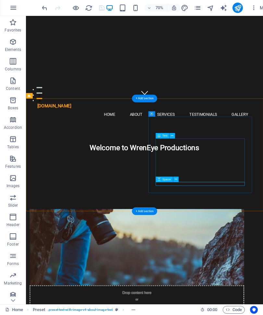
click at [175, 180] on icon at bounding box center [175, 179] width 3 height 5
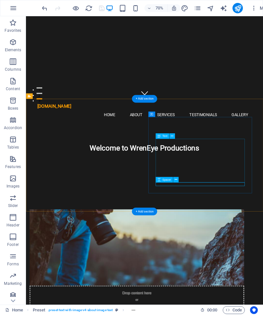
click at [178, 182] on button at bounding box center [176, 180] width 6 height 6
click at [178, 181] on button at bounding box center [176, 180] width 6 height 6
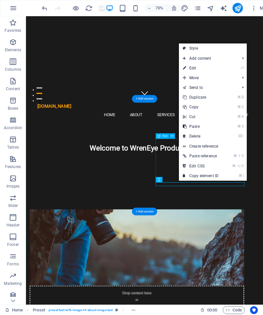
click at [210, 53] on link "Style" at bounding box center [213, 48] width 68 height 10
select select "rem"
select select "px"
select select "preset-text-with-image-v4-about-image-text"
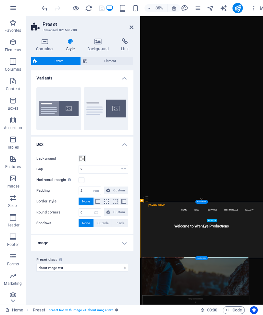
click at [128, 74] on h4 "Variants" at bounding box center [82, 76] width 102 height 12
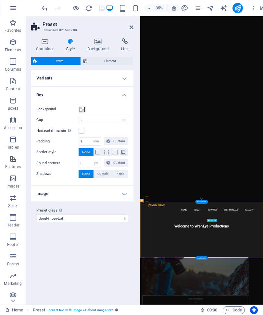
click at [47, 46] on h4 "Container" at bounding box center [46, 45] width 30 height 14
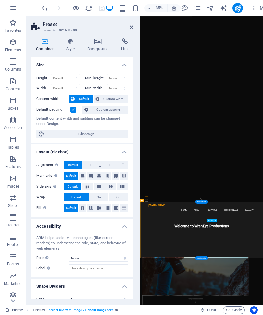
click at [132, 26] on icon at bounding box center [131, 27] width 4 height 5
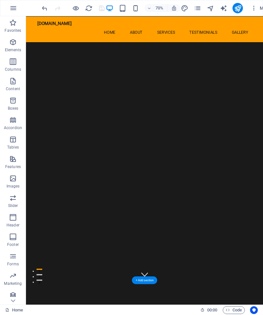
click at [253, 6] on icon "button" at bounding box center [253, 8] width 6 height 6
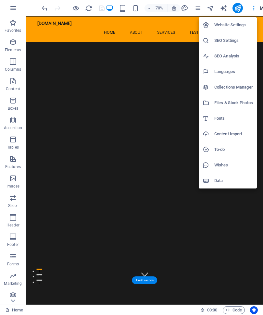
click at [198, 9] on div at bounding box center [131, 157] width 263 height 315
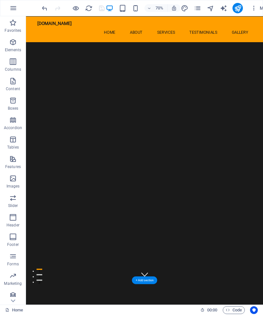
click at [0, 0] on icon "pages" at bounding box center [0, 0] width 0 height 0
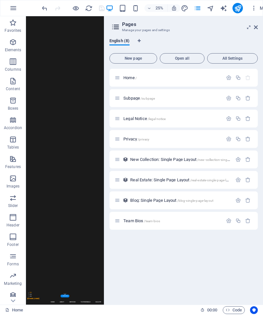
click at [247, 180] on icon "button" at bounding box center [248, 180] width 6 height 6
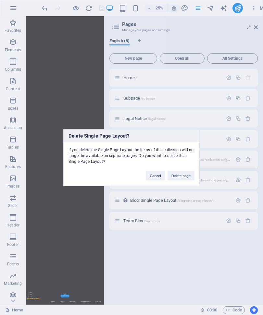
click at [186, 173] on button "Delete page" at bounding box center [180, 176] width 27 height 10
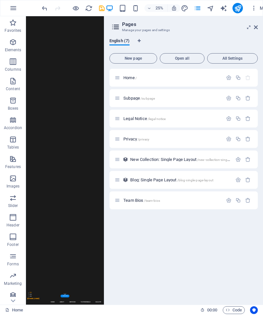
click at [257, 28] on icon at bounding box center [256, 27] width 4 height 5
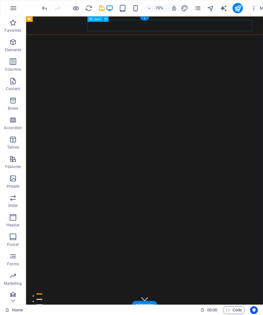
click at [108, 18] on button at bounding box center [106, 19] width 6 height 6
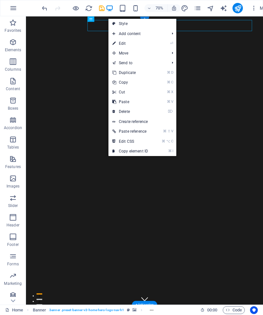
click at [136, 42] on link "⏎ Edit" at bounding box center [129, 44] width 43 height 10
select select
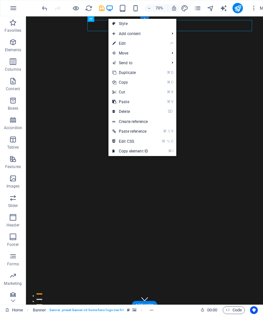
select select
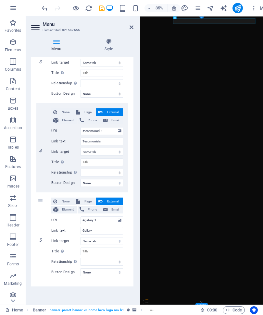
scroll to position [283, 0]
click at [0, 0] on icon at bounding box center [0, 0] width 0 height 0
select select
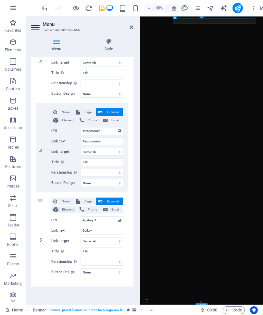
select select
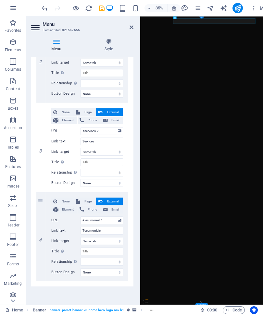
scroll to position [194, 0]
click at [101, 7] on icon "save" at bounding box center [101, 8] width 7 height 7
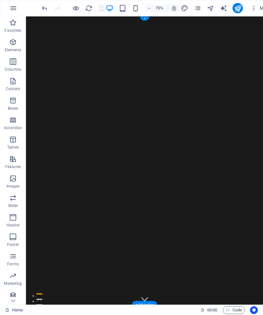
click at [14, 6] on icon "button" at bounding box center [13, 8] width 8 height 8
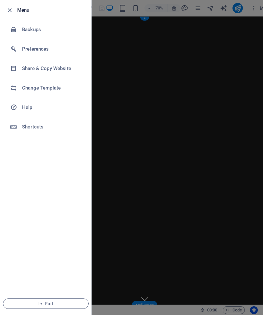
click at [31, 53] on li "Preferences" at bounding box center [45, 48] width 91 height 19
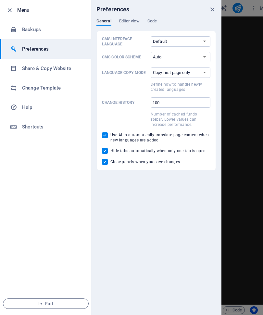
click at [11, 10] on icon "button" at bounding box center [9, 9] width 7 height 7
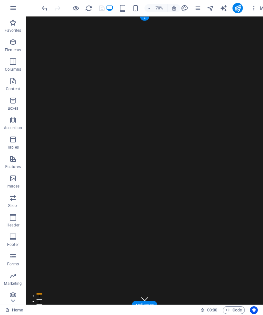
click at [235, 7] on icon "publish" at bounding box center [237, 8] width 7 height 7
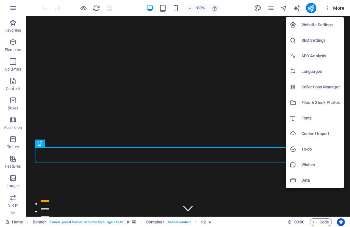
click at [338, 8] on div at bounding box center [175, 113] width 350 height 227
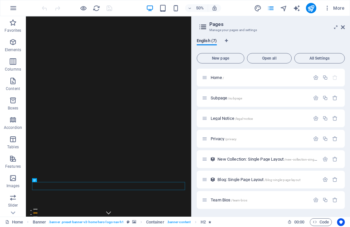
click at [316, 200] on icon "button" at bounding box center [316, 200] width 6 height 6
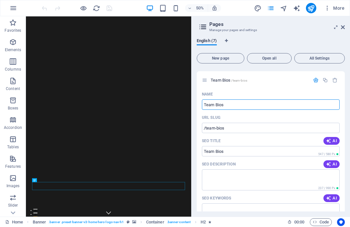
scroll to position [119, 0]
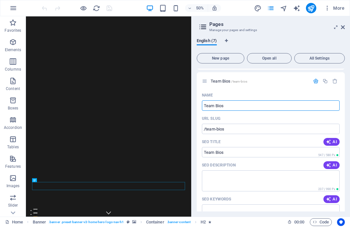
click at [219, 79] on span "Team Bios /team-bios" at bounding box center [229, 81] width 37 height 5
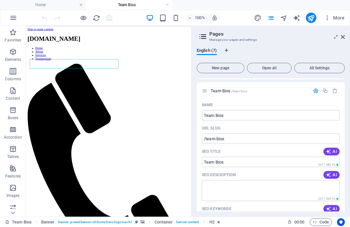
scroll to position [0, 0]
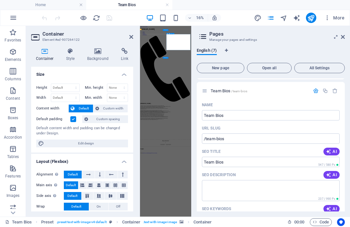
click at [101, 51] on icon at bounding box center [97, 51] width 31 height 6
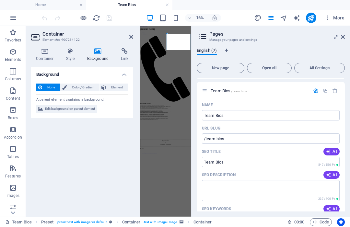
click at [81, 106] on span "Edit background on parent element" at bounding box center [70, 109] width 50 height 8
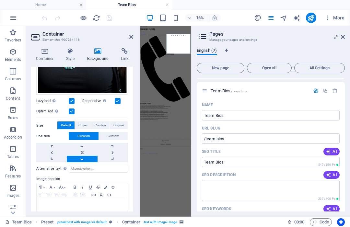
scroll to position [167, 0]
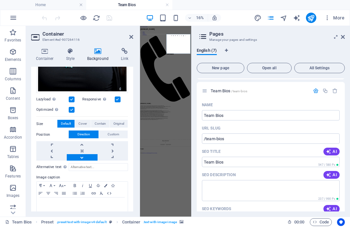
click at [85, 121] on span "Cover" at bounding box center [82, 124] width 8 height 8
click at [100, 122] on span "Contain" at bounding box center [100, 124] width 11 height 8
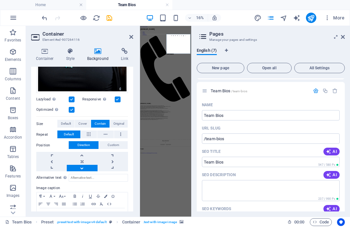
click at [86, 167] on link at bounding box center [82, 168] width 30 height 6
click at [88, 153] on link at bounding box center [82, 155] width 30 height 6
click at [84, 169] on link at bounding box center [82, 168] width 30 height 6
click at [84, 161] on link at bounding box center [82, 162] width 30 height 6
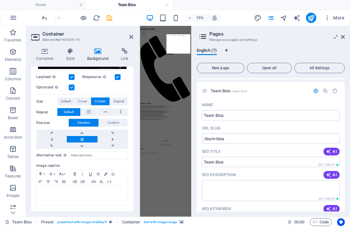
scroll to position [189, 0]
click at [112, 17] on icon "save" at bounding box center [109, 17] width 7 height 7
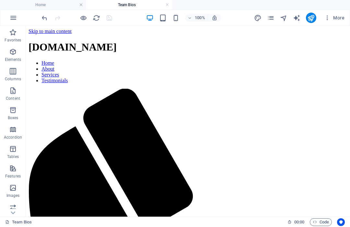
click at [311, 19] on icon "publish" at bounding box center [310, 17] width 7 height 7
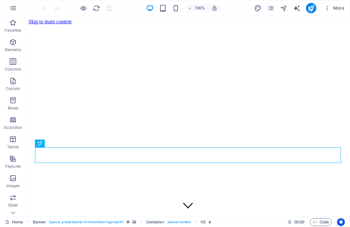
click at [271, 9] on icon "pages" at bounding box center [270, 8] width 7 height 7
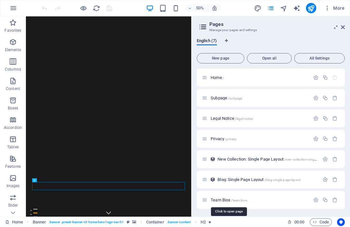
click at [224, 199] on span "Team Bios /team-bios" at bounding box center [229, 200] width 37 height 5
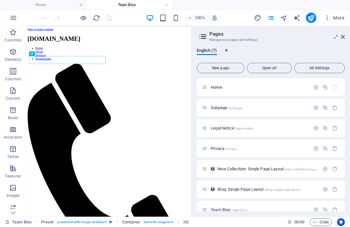
click at [344, 34] on icon at bounding box center [343, 36] width 4 height 5
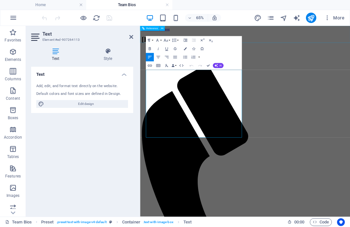
click at [170, 41] on button "Font Size" at bounding box center [166, 40] width 8 height 8
click at [165, 58] on link "14" at bounding box center [164, 57] width 15 height 6
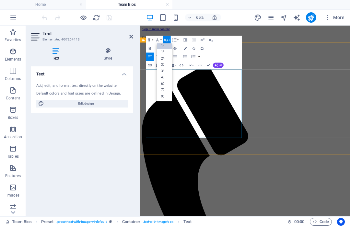
scroll to position [52, 0]
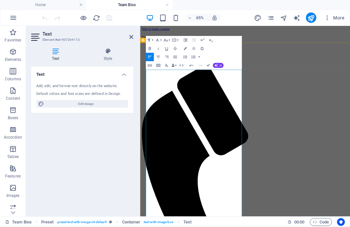
copy div "​ Renae Morriseau is a Cree and Saulteaux award-winning producer, writer and di…"
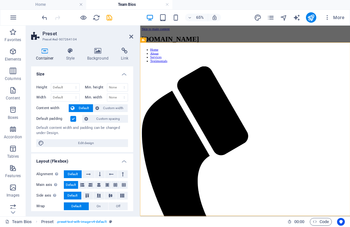
scroll to position [0, 0]
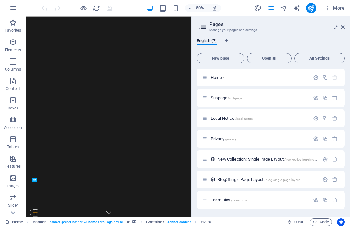
click at [222, 200] on span "Team Bios /team-bios" at bounding box center [229, 200] width 37 height 5
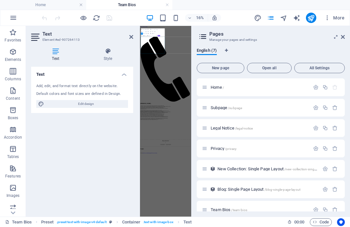
click at [344, 34] on icon at bounding box center [343, 36] width 4 height 5
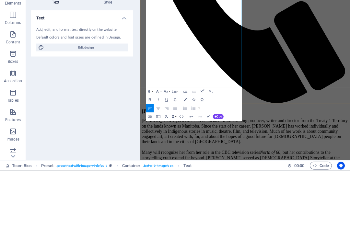
scroll to position [271, 0]
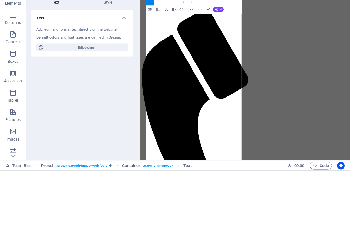
scroll to position [0, 0]
copy div "Lorem Ipsumdolo si a Cons adi Elitseddo eiusm-tempori utlabore, etdolo mag aliq…"
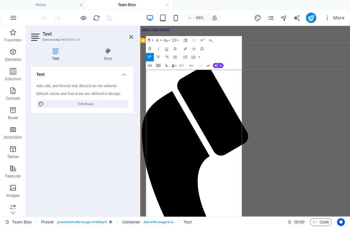
click at [186, 48] on icon "button" at bounding box center [185, 48] width 3 height 3
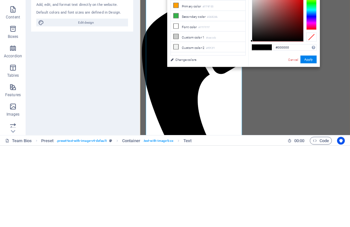
click at [177, 105] on icon at bounding box center [176, 107] width 5 height 5
type input "#ffffff"
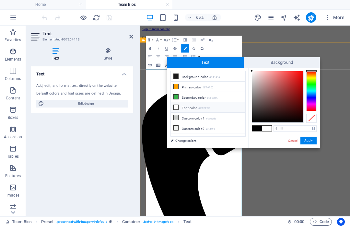
click at [313, 139] on button "Apply" at bounding box center [309, 141] width 16 height 8
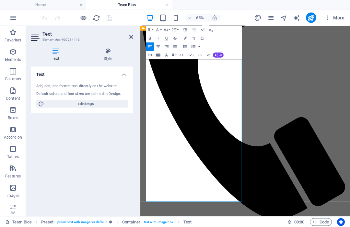
scroll to position [181, 0]
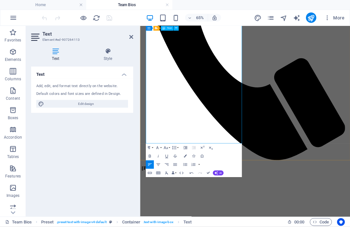
scroll to position [271, 0]
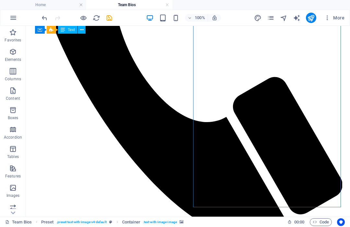
click at [109, 16] on icon "save" at bounding box center [109, 17] width 7 height 7
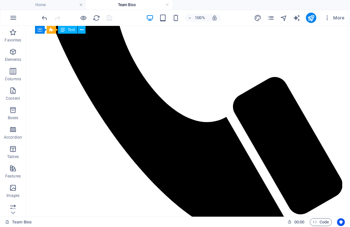
click at [311, 17] on icon "publish" at bounding box center [310, 17] width 7 height 7
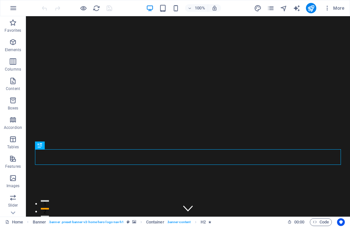
scroll to position [0, 0]
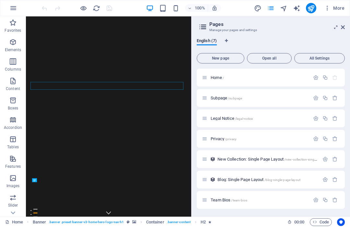
scroll to position [0, 0]
click at [228, 58] on span "New page" at bounding box center [221, 58] width 42 height 4
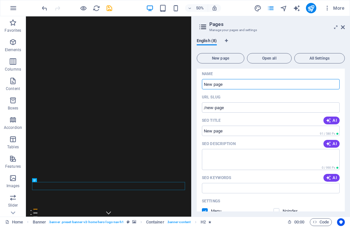
scroll to position [163, 0]
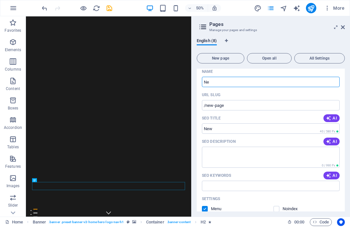
type input "N"
type input "/"
type input "Pr"
type input "/pr"
type input "Pr"
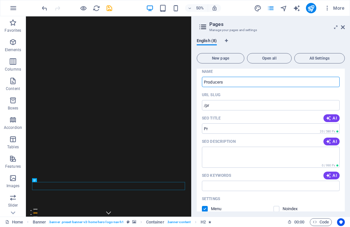
type input "Producers"
type input "/producers"
type input "Producers"
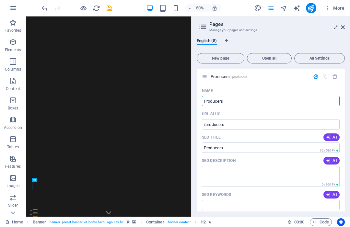
scroll to position [144, 0]
click at [227, 75] on span "Producers /producers" at bounding box center [229, 77] width 36 height 5
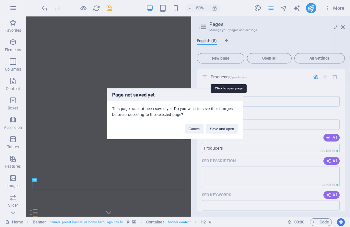
click at [229, 127] on button "Save and open" at bounding box center [222, 129] width 32 height 10
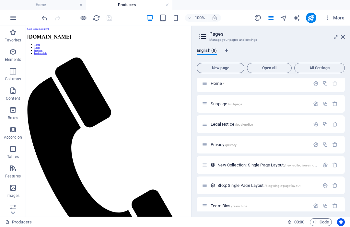
scroll to position [0, 0]
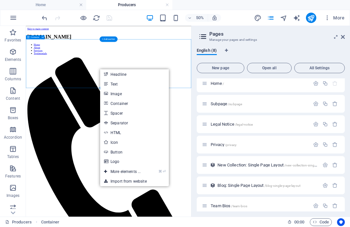
click at [109, 85] on link "Text" at bounding box center [134, 84] width 69 height 10
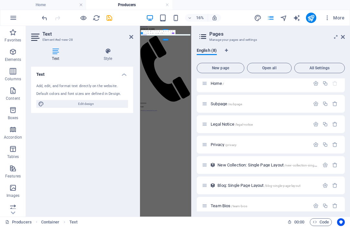
click at [347, 35] on aside "Pages Manage your pages and settings English (8) New page Open all All Settings…" at bounding box center [270, 121] width 159 height 191
click at [348, 35] on aside "Pages Manage your pages and settings English (8) New page Open all All Settings…" at bounding box center [270, 121] width 159 height 191
click at [347, 36] on aside "Pages Manage your pages and settings English (8) New page Open all All Settings…" at bounding box center [270, 121] width 159 height 191
click at [344, 34] on link at bounding box center [343, 37] width 4 height 6
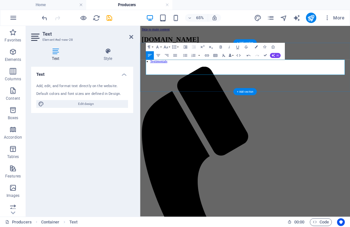
click at [8, 56] on span "Elements" at bounding box center [13, 56] width 26 height 16
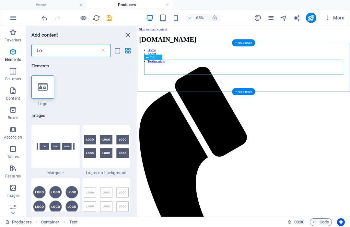
type input "L"
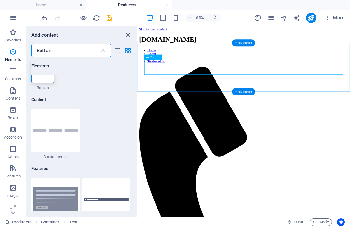
scroll to position [16, 0]
type input "Button"
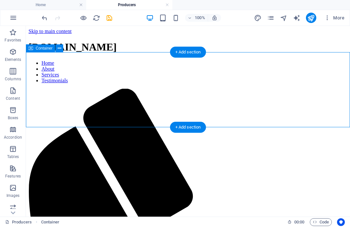
click at [195, 54] on div "+ Add section" at bounding box center [188, 52] width 36 height 11
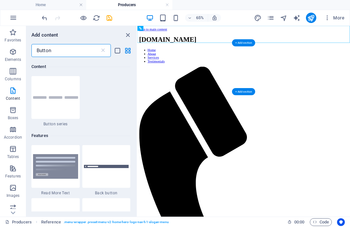
scroll to position [50, 0]
click at [130, 34] on icon "close panel" at bounding box center [127, 34] width 7 height 7
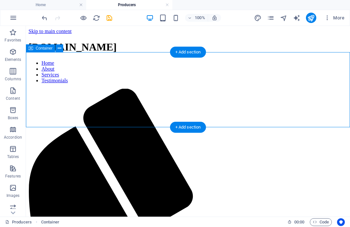
click at [192, 127] on div "+ Add section" at bounding box center [188, 127] width 36 height 11
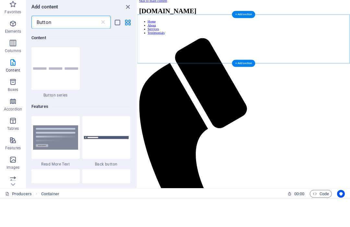
click at [247, 88] on div "+ Add section" at bounding box center [243, 91] width 23 height 7
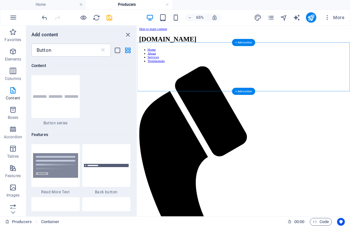
click at [13, 55] on icon "button" at bounding box center [13, 52] width 8 height 8
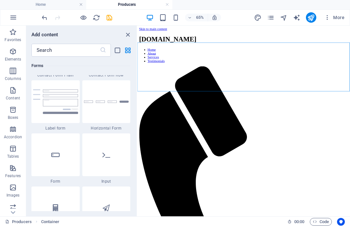
scroll to position [4836, 0]
click at [60, 158] on icon at bounding box center [55, 154] width 8 height 8
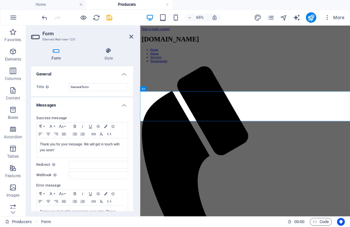
scroll to position [0, 0]
click at [110, 87] on input "General form" at bounding box center [98, 88] width 59 height 8
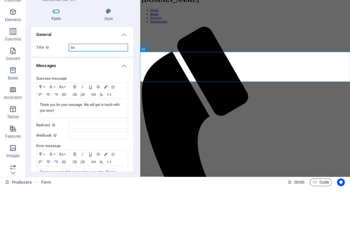
type input "G"
type input "Password protected"
click at [15, 106] on icon "button" at bounding box center [13, 110] width 8 height 8
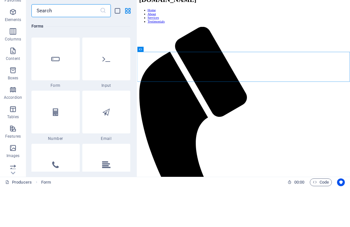
scroll to position [4890, 0]
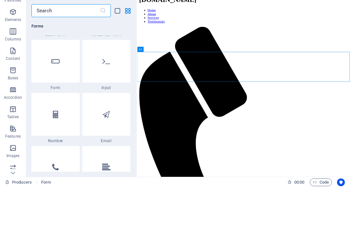
click at [112, 80] on div at bounding box center [106, 101] width 48 height 43
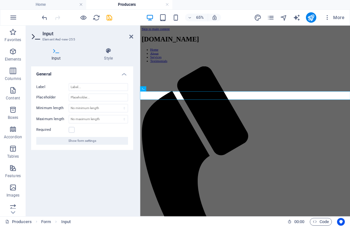
click at [132, 36] on icon at bounding box center [131, 36] width 4 height 5
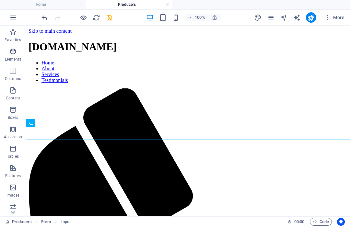
click at [189, 60] on nav "Home About Services Testimonials" at bounding box center [188, 71] width 319 height 23
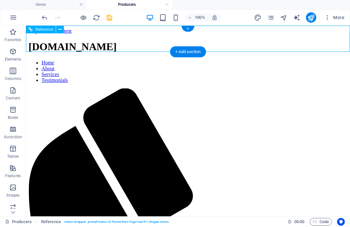
click at [229, 60] on nav "Home About Services Testimonials" at bounding box center [188, 71] width 319 height 23
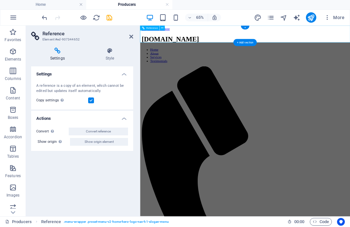
click at [298, 60] on nav "Home About Services Testimonials" at bounding box center [302, 71] width 318 height 23
click at [343, 60] on nav "Home About Services Testimonials" at bounding box center [302, 71] width 318 height 23
click at [345, 60] on nav "Home About Services Testimonials" at bounding box center [302, 71] width 318 height 23
click at [335, 60] on nav "Home About Services Testimonials" at bounding box center [302, 71] width 318 height 23
click at [340, 60] on nav "Home About Services Testimonials" at bounding box center [302, 71] width 318 height 23
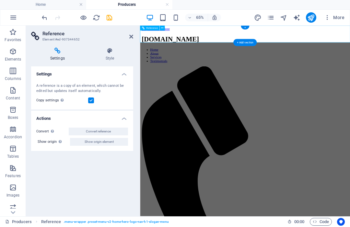
click at [269, 16] on icon "pages" at bounding box center [270, 17] width 7 height 7
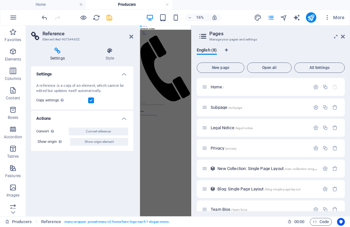
scroll to position [0, 0]
click at [341, 37] on icon at bounding box center [343, 36] width 4 height 5
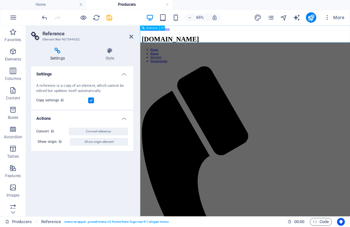
click at [310, 60] on nav "Home About Services Testimonials" at bounding box center [302, 71] width 318 height 23
click at [298, 60] on nav "Home About Services Testimonials" at bounding box center [302, 71] width 318 height 23
click at [299, 60] on nav "Home About Services Testimonials" at bounding box center [302, 71] width 318 height 23
click at [62, 54] on h4 "Settings" at bounding box center [58, 55] width 55 height 14
click at [61, 55] on h4 "Settings" at bounding box center [58, 55] width 55 height 14
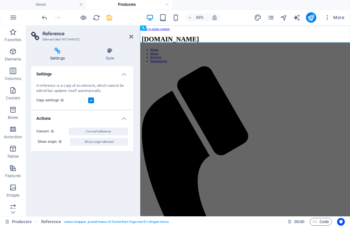
click at [191, 42] on div "[DOMAIN_NAME]" at bounding box center [302, 47] width 318 height 12
click at [209, 42] on div "[DOMAIN_NAME]" at bounding box center [302, 47] width 318 height 12
click at [256, 60] on nav "Home About Services Testimonials" at bounding box center [302, 71] width 318 height 23
click at [291, 60] on nav "Home About Services Testimonials" at bounding box center [302, 71] width 318 height 23
click at [302, 60] on nav "Home About Services Testimonials" at bounding box center [302, 71] width 318 height 23
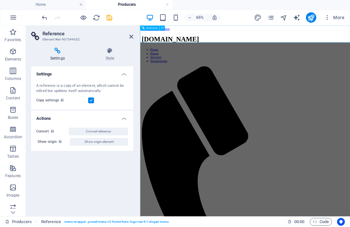
click at [350, 60] on nav "Home About Services Testimonials" at bounding box center [302, 71] width 318 height 23
click at [46, 15] on icon "undo" at bounding box center [44, 17] width 7 height 7
click at [44, 18] on icon "undo" at bounding box center [44, 17] width 7 height 7
click at [45, 20] on icon "undo" at bounding box center [44, 17] width 7 height 7
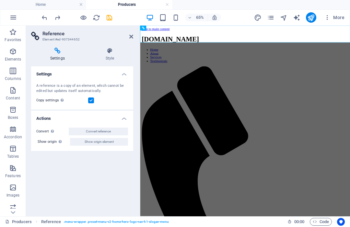
click at [45, 16] on icon "undo" at bounding box center [44, 17] width 7 height 7
click at [12, 94] on icon "button" at bounding box center [13, 91] width 8 height 8
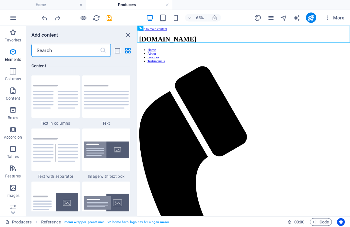
scroll to position [1135, 0]
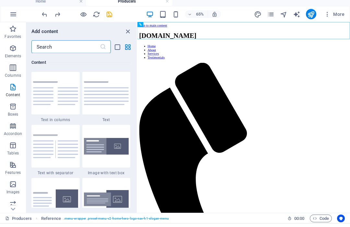
click at [269, 14] on icon "pages" at bounding box center [270, 17] width 7 height 7
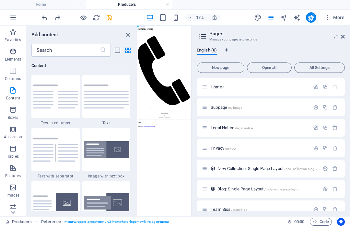
click at [218, 84] on div "Home /" at bounding box center [256, 87] width 108 height 7
click at [220, 86] on span "Home /" at bounding box center [217, 87] width 13 height 5
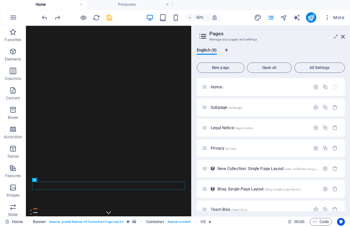
click at [344, 37] on icon at bounding box center [343, 36] width 4 height 5
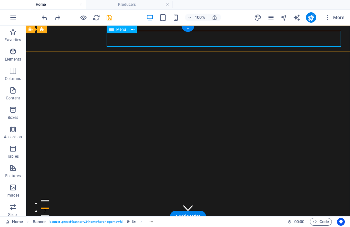
select select
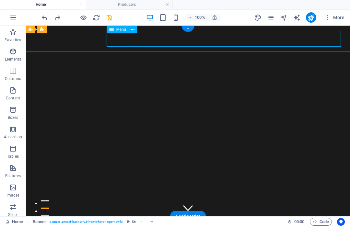
select select
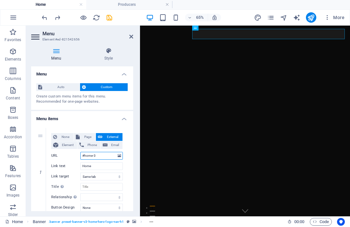
click at [102, 154] on input "#home-3" at bounding box center [101, 156] width 42 height 8
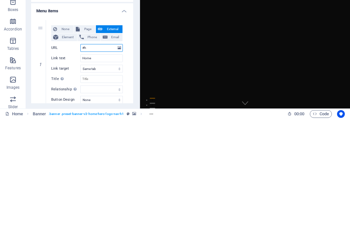
type input "#"
select select
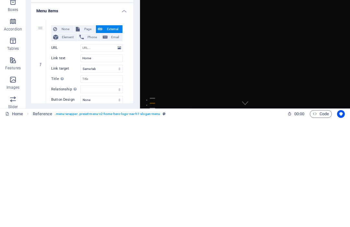
click at [119, 153] on icon at bounding box center [120, 156] width 4 height 7
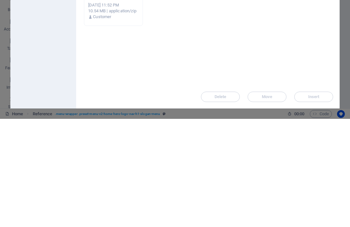
click at [330, 20] on icon "button" at bounding box center [329, 20] width 7 height 7
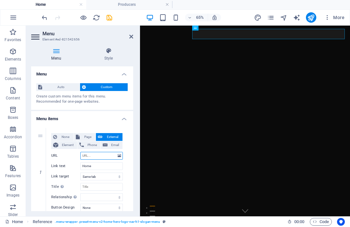
click at [99, 154] on input "URL" at bounding box center [101, 156] width 42 height 8
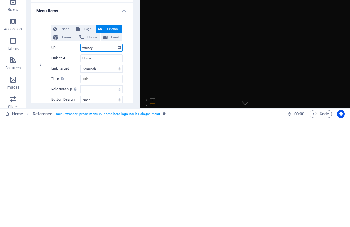
type input "wreneye"
select select
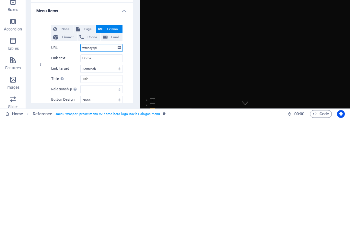
type input "wreneyepic"
select select
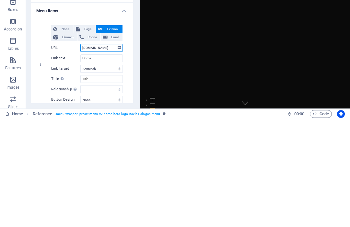
type input "[DOMAIN_NAME]"
select select
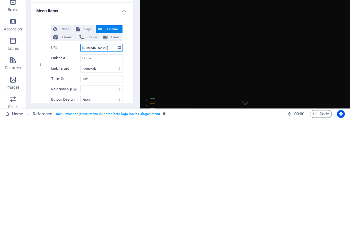
scroll to position [0, 0]
type input "[DOMAIN_NAME]"
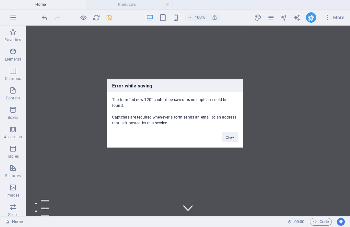
click at [230, 138] on button "Okay" at bounding box center [230, 138] width 16 height 10
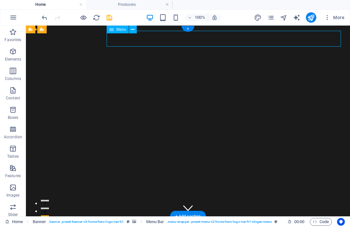
select select
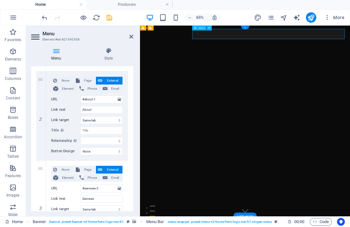
scroll to position [146, 0]
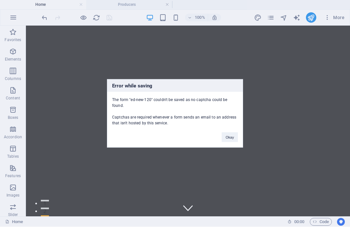
click at [234, 138] on button "Okay" at bounding box center [230, 138] width 16 height 10
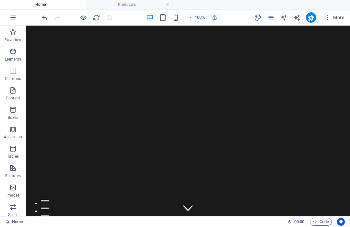
scroll to position [0, 0]
click at [127, 3] on h4 "Producers" at bounding box center [129, 4] width 86 height 7
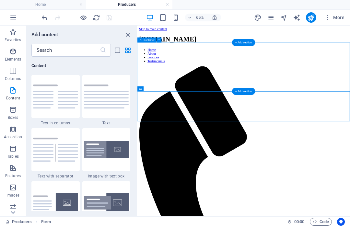
click at [155, 89] on icon at bounding box center [154, 89] width 2 height 5
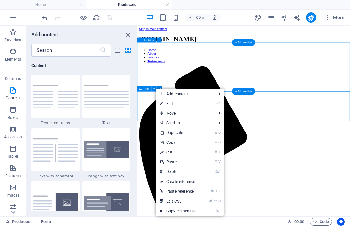
click at [184, 149] on link "⌘ X Cut" at bounding box center [177, 153] width 43 height 10
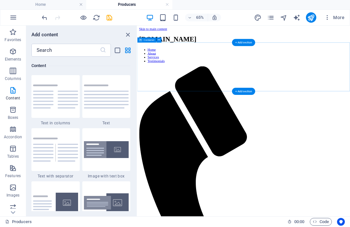
click at [109, 15] on icon "save" at bounding box center [109, 17] width 7 height 7
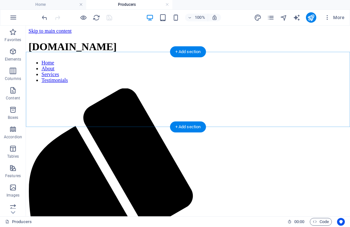
click at [310, 16] on icon "publish" at bounding box center [310, 17] width 7 height 7
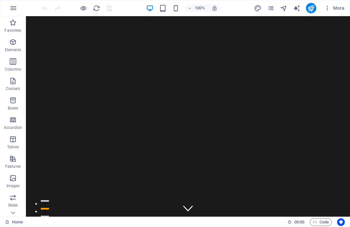
click at [273, 7] on icon "pages" at bounding box center [270, 8] width 7 height 7
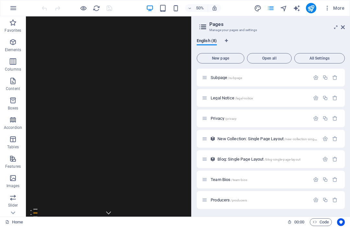
scroll to position [20, 0]
click at [220, 179] on span "Team Bios /team-bios" at bounding box center [229, 179] width 37 height 5
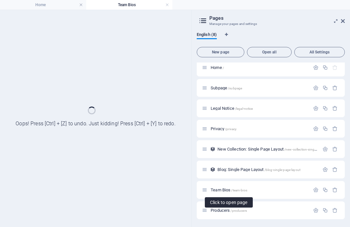
scroll to position [4, 0]
click at [342, 22] on icon at bounding box center [343, 20] width 4 height 5
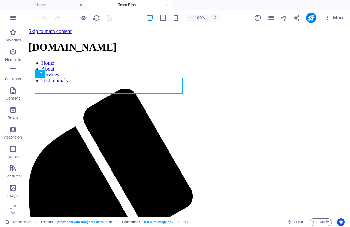
scroll to position [0, 0]
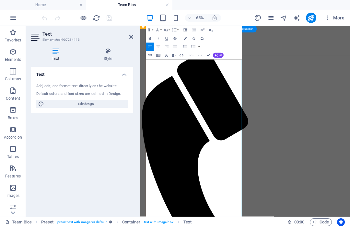
scroll to position [35, 0]
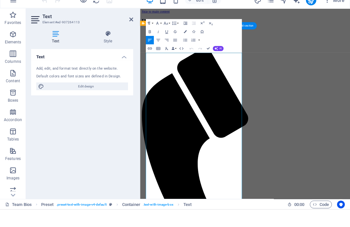
scroll to position [0, 0]
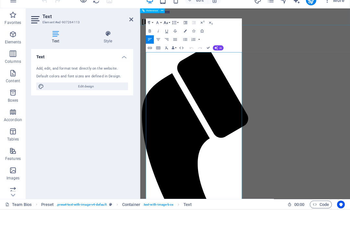
click at [168, 38] on icon "button" at bounding box center [165, 40] width 5 height 5
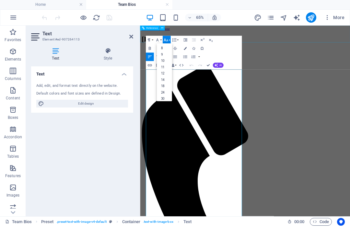
click at [165, 72] on link "12" at bounding box center [164, 74] width 15 height 6
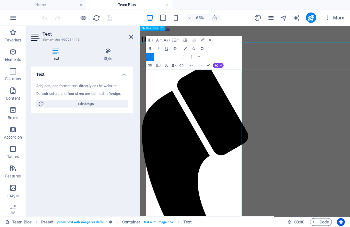
click at [153, 39] on button "Paragraph Format" at bounding box center [150, 40] width 8 height 8
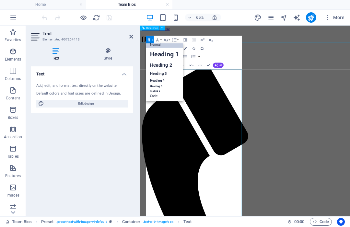
scroll to position [5, 0]
click at [160, 45] on link "Normal" at bounding box center [164, 45] width 37 height 6
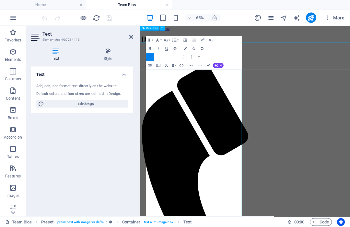
click at [161, 40] on button "Font Family" at bounding box center [158, 40] width 8 height 8
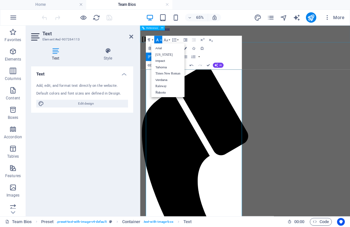
click at [167, 66] on link "Tahoma" at bounding box center [167, 68] width 33 height 6
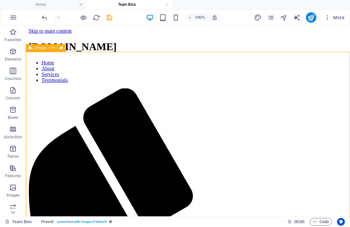
click at [111, 18] on icon "save" at bounding box center [109, 17] width 7 height 7
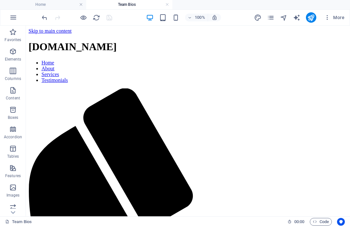
click at [2, 216] on div at bounding box center [13, 213] width 26 height 8
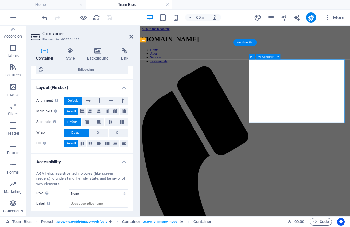
scroll to position [79, 0]
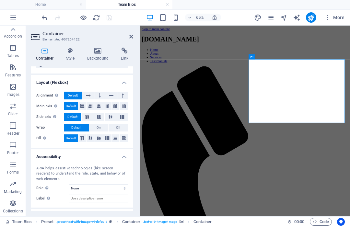
click at [101, 56] on h4 "Background" at bounding box center [99, 55] width 34 height 14
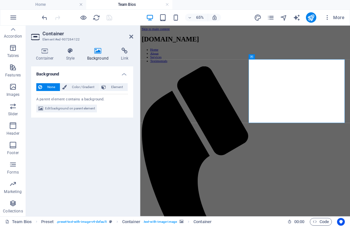
click at [83, 107] on span "Edit background on parent element" at bounding box center [70, 109] width 50 height 8
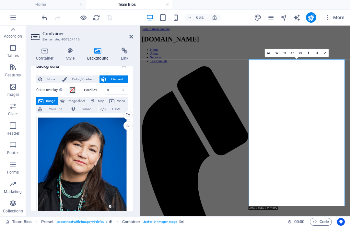
scroll to position [7, 0]
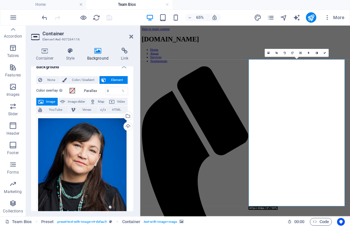
click at [326, 53] on icon at bounding box center [324, 53] width 3 height 3
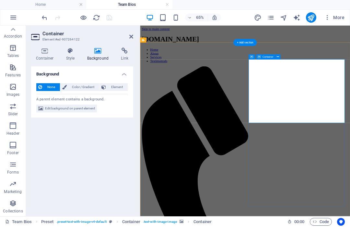
click at [83, 109] on span "Edit background on parent element" at bounding box center [70, 109] width 50 height 8
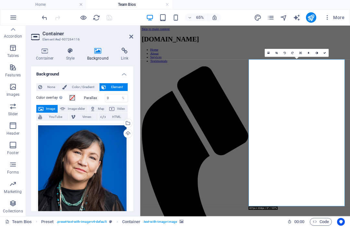
click at [280, 53] on link at bounding box center [277, 53] width 8 height 8
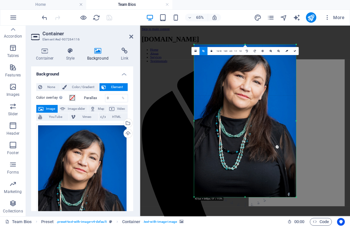
click at [227, 52] on link "16:9" at bounding box center [225, 52] width 6 height 8
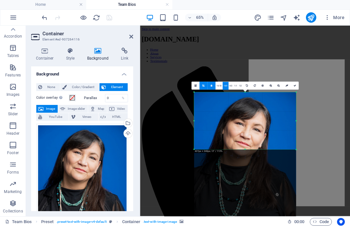
click at [234, 86] on link "1:1" at bounding box center [235, 86] width 5 height 8
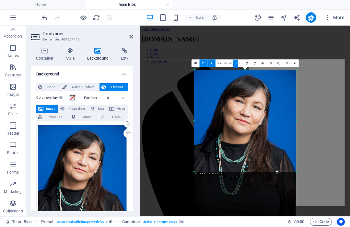
click at [323, 53] on div at bounding box center [245, 43] width 210 height 34
click at [295, 63] on icon at bounding box center [294, 64] width 3 height 3
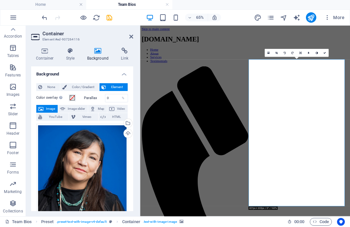
click at [112, 17] on icon "save" at bounding box center [109, 17] width 7 height 7
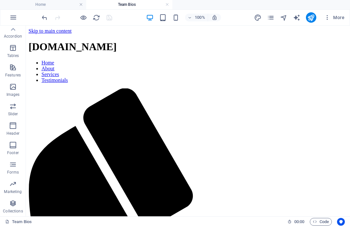
click at [313, 19] on icon "publish" at bounding box center [310, 17] width 7 height 7
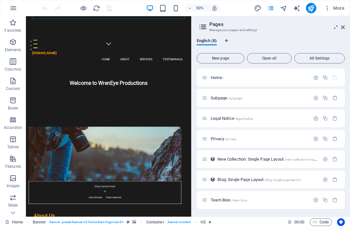
scroll to position [360, 0]
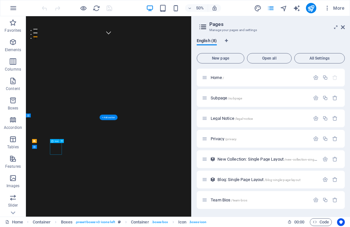
select select "xMidYMid"
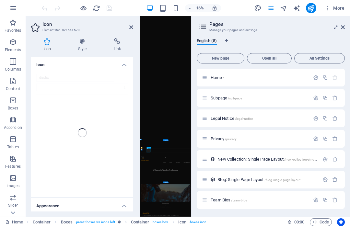
scroll to position [634, 0]
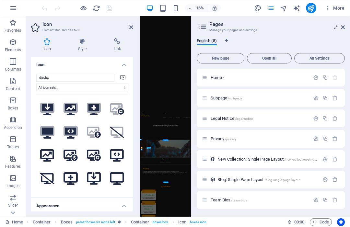
click at [95, 77] on input "display" at bounding box center [75, 78] width 78 height 8
type input "C"
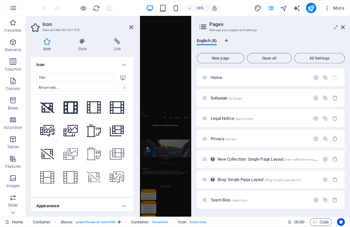
scroll to position [0, 0]
click at [83, 75] on input "Film" at bounding box center [75, 78] width 78 height 8
type input "Film"
click at [73, 132] on icon at bounding box center [71, 130] width 14 height 11
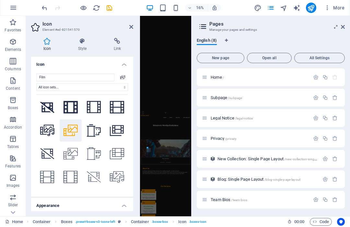
click at [133, 28] on icon at bounding box center [131, 27] width 4 height 5
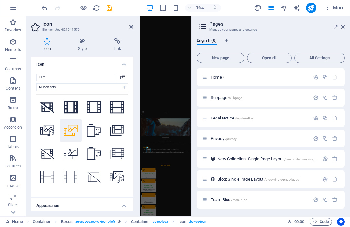
scroll to position [424, 0]
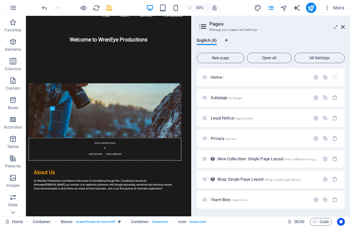
click at [344, 26] on icon at bounding box center [343, 27] width 4 height 5
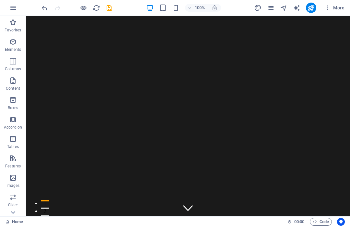
scroll to position [0, 0]
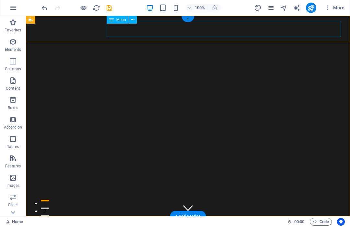
click at [121, 22] on div "Menu" at bounding box center [118, 20] width 22 height 8
click at [124, 20] on span "Menu" at bounding box center [121, 20] width 10 height 4
click at [120, 18] on span "Menu" at bounding box center [121, 20] width 10 height 4
select select
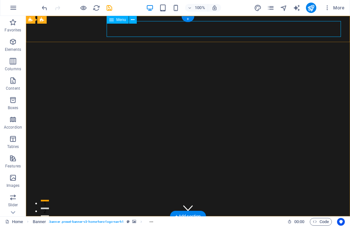
select select
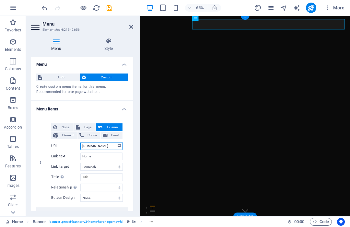
click at [96, 145] on input "[DOMAIN_NAME]" at bounding box center [101, 147] width 42 height 8
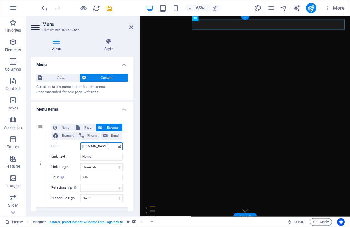
type input "Httwreneyepictures.com"
select select
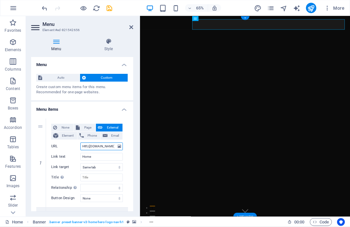
type input "Htt\\\wreneyepictures.com"
select select
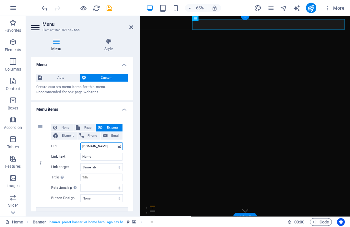
type input "[DOMAIN_NAME]"
select select
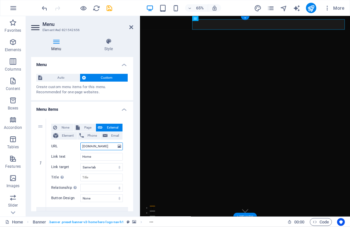
type input "Hwreneyepictures.com"
select select
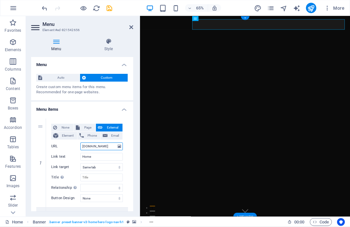
type input "[DOMAIN_NAME]"
select select
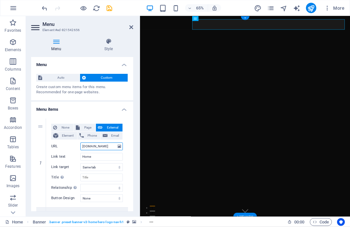
type input "Hwreneyepictures.com"
select select
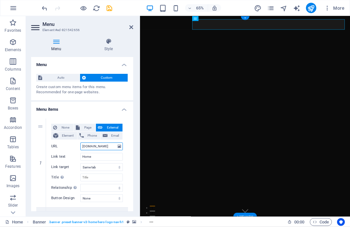
type input "Hhwreneyepictures.com"
select select
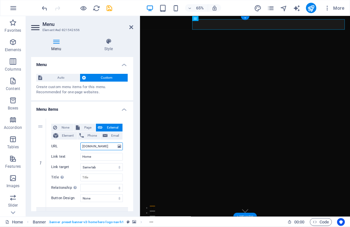
type input "hwreneyepictures.com"
select select
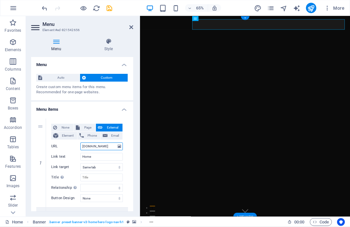
type input "httpwreneyepictures.com"
select select
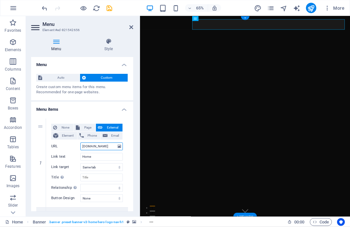
type input "http:wreneyepictures.com"
select select
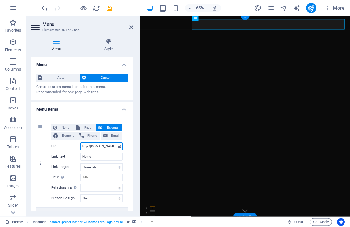
type input "http://wreneyepictures.com"
select select
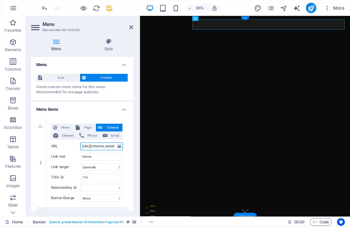
type input "http://wreneyepictures.com"
click at [109, 153] on input "Home" at bounding box center [101, 157] width 42 height 8
click at [132, 27] on icon at bounding box center [131, 27] width 4 height 5
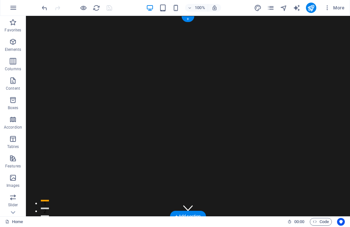
click at [314, 6] on icon "publish" at bounding box center [310, 8] width 7 height 7
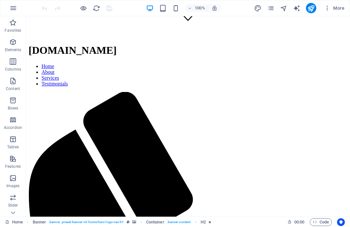
scroll to position [189, 0]
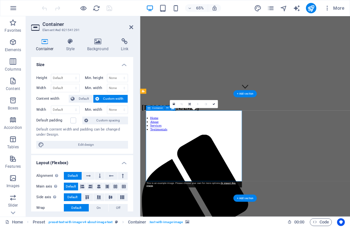
click at [102, 45] on h4 "Background" at bounding box center [99, 45] width 34 height 14
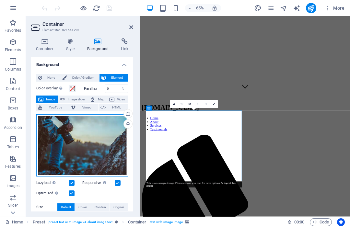
click at [101, 139] on div "Drag files here, click to choose files or select files from Files or our free s…" at bounding box center [82, 145] width 92 height 62
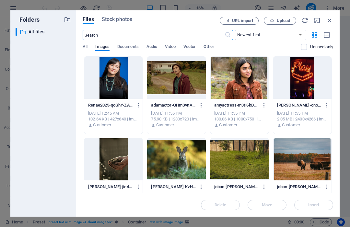
click at [128, 115] on div "[DATE] 12:46 AM" at bounding box center [113, 114] width 51 height 6
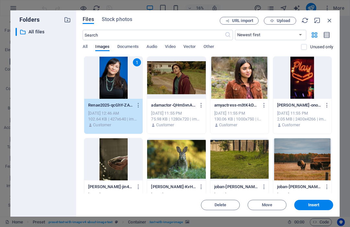
scroll to position [0, 0]
click at [282, 19] on span "Upload" at bounding box center [283, 21] width 13 height 4
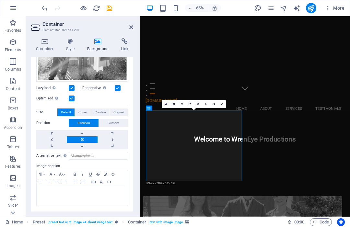
scroll to position [124, 0]
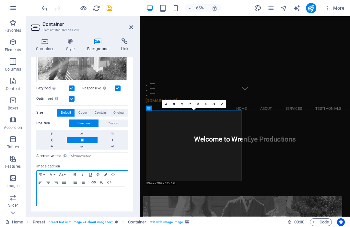
click at [78, 196] on div at bounding box center [82, 196] width 91 height 19
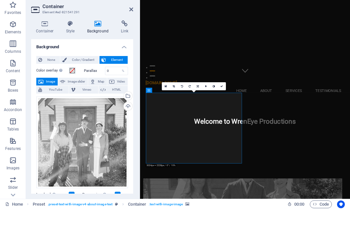
scroll to position [0, 0]
click at [133, 25] on icon at bounding box center [131, 27] width 4 height 5
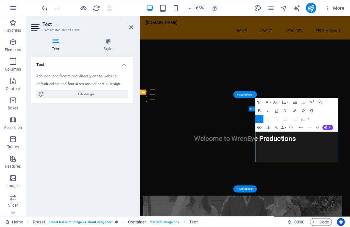
scroll to position [179, 0]
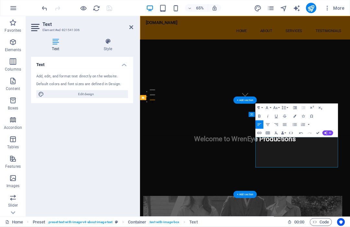
click at [350, 146] on div "Welcome to WrenEye Productions" at bounding box center [301, 195] width 323 height 99
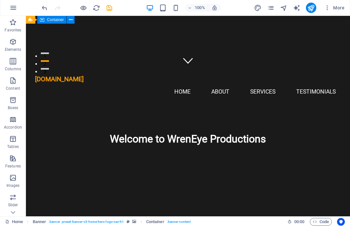
scroll to position [181, 0]
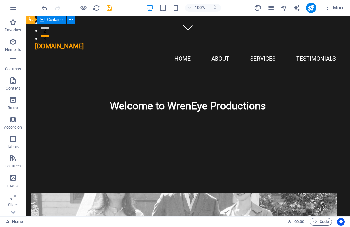
click at [46, 7] on icon "undo" at bounding box center [44, 8] width 7 height 7
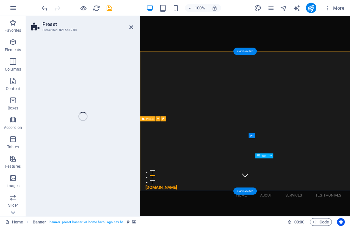
scroll to position [270, 0]
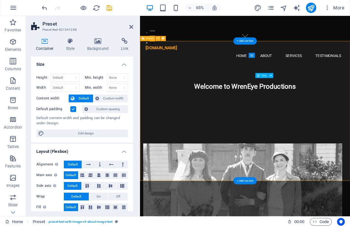
click at [46, 10] on icon "undo" at bounding box center [44, 8] width 7 height 7
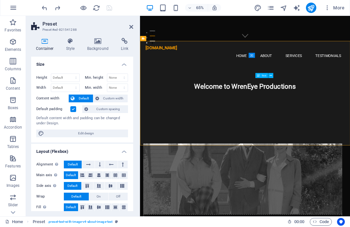
click at [132, 25] on icon at bounding box center [131, 27] width 4 height 5
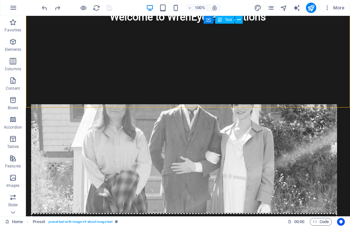
click at [312, 7] on icon "publish" at bounding box center [310, 8] width 7 height 7
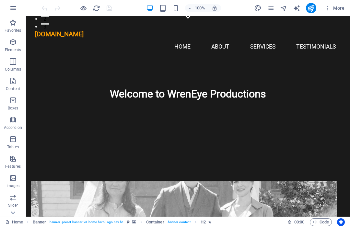
scroll to position [197, 0]
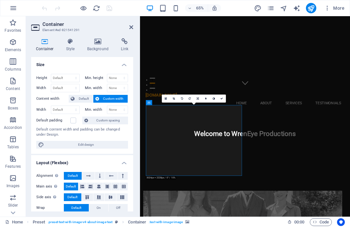
scroll to position [0, 0]
click at [102, 46] on h4 "Background" at bounding box center [99, 45] width 34 height 14
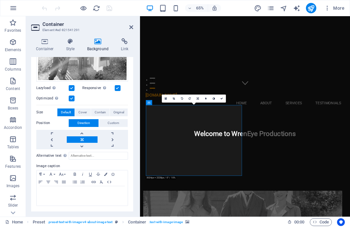
scroll to position [124, 0]
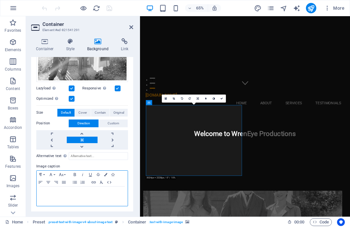
click at [79, 193] on p at bounding box center [82, 193] width 85 height 6
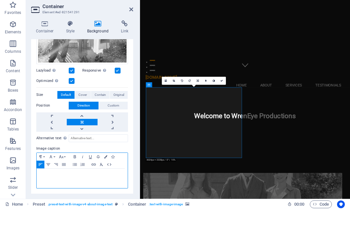
scroll to position [0, 0]
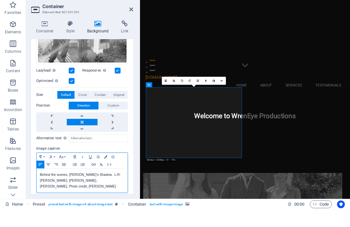
click at [94, 190] on div "Behind the scenes, [PERSON_NAME]’s Shadow. L-R: [PERSON_NAME], [PERSON_NAME], […" at bounding box center [82, 199] width 91 height 24
copy p "Behind the scenes, [PERSON_NAME]’s Shadow. L-R: [PERSON_NAME], [PERSON_NAME], […"
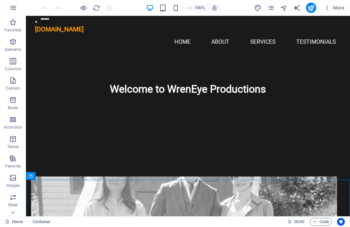
click at [146, 177] on figure at bounding box center [184, 231] width 306 height 109
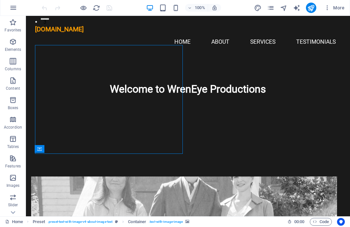
click at [112, 177] on figure at bounding box center [184, 231] width 306 height 109
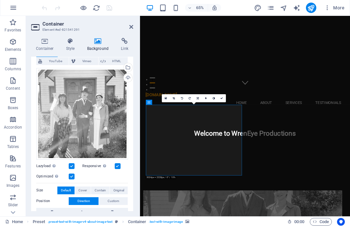
scroll to position [46, 0]
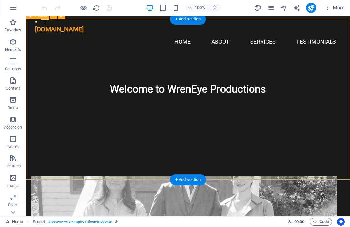
click at [156, 177] on figure at bounding box center [184, 231] width 306 height 109
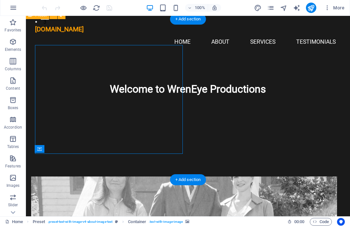
click at [141, 177] on figure at bounding box center [184, 231] width 306 height 109
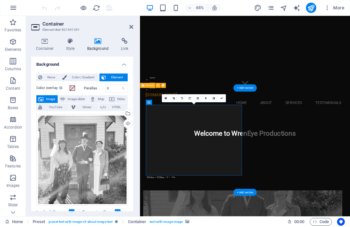
click at [47, 47] on h4 "Container" at bounding box center [46, 45] width 30 height 14
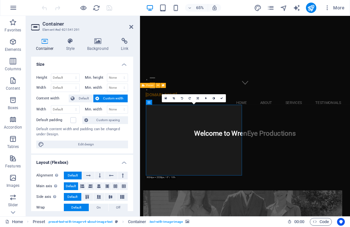
scroll to position [0, 0]
click at [48, 51] on h4 "Container" at bounding box center [46, 45] width 30 height 14
click at [68, 47] on h4 "Style" at bounding box center [71, 45] width 21 height 14
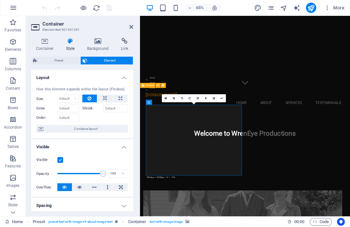
click at [99, 46] on h4 "Background" at bounding box center [99, 45] width 34 height 14
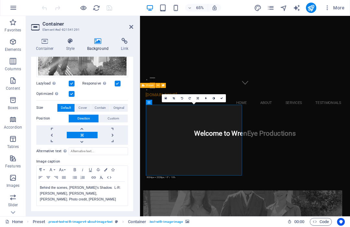
scroll to position [129, 0]
click at [86, 108] on span "Cover" at bounding box center [82, 108] width 8 height 8
click at [100, 108] on span "Contain" at bounding box center [100, 108] width 11 height 8
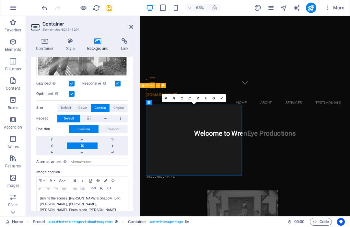
click at [123, 107] on span "Original" at bounding box center [119, 108] width 11 height 8
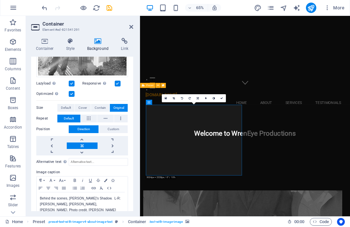
click at [71, 109] on span "Default" at bounding box center [66, 108] width 10 height 8
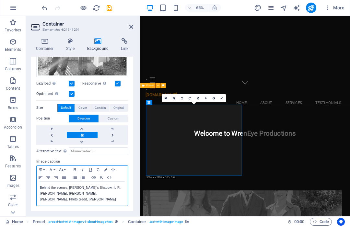
click at [69, 192] on p "Behind the scenes, Angela’s Shadow. L-R: Renae Morriseau, Matthew Anderson, Ser…" at bounding box center [82, 194] width 85 height 18
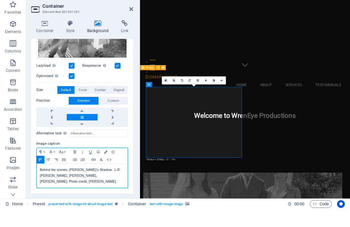
scroll to position [0, 0]
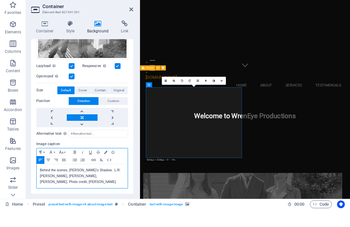
click at [91, 185] on p "Behind the scenes, Angela’s Shadow. L-R: Renae Morriseau, Matthew Anderson, Ser…" at bounding box center [82, 194] width 85 height 18
copy p "Behind the scenes, Angela’s Shadow. L-R: Renae Morriseau, Matthew Anderson, Ser…"
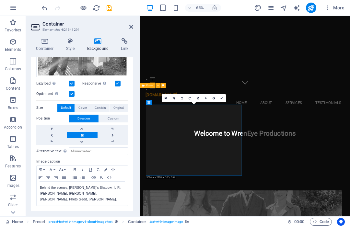
click at [222, 99] on icon at bounding box center [222, 99] width 3 height 3
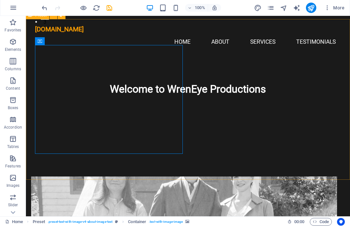
click at [166, 177] on figure at bounding box center [184, 231] width 306 height 109
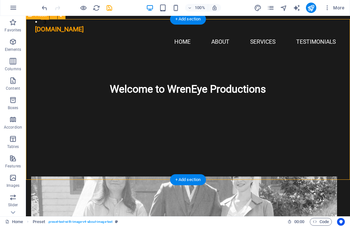
click at [189, 177] on div "+ Add section" at bounding box center [188, 180] width 36 height 11
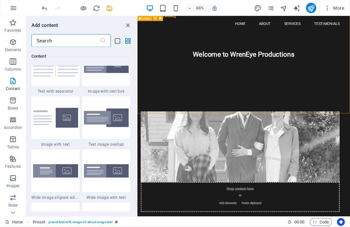
scroll to position [1209, 0]
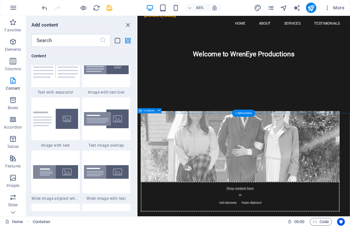
click at [244, 115] on div "+ Add section" at bounding box center [243, 113] width 23 height 7
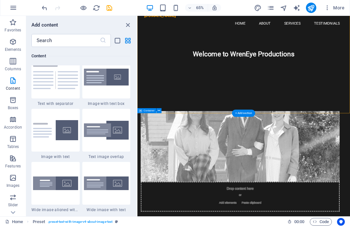
scroll to position [1198, 0]
click at [113, 136] on img at bounding box center [106, 130] width 45 height 19
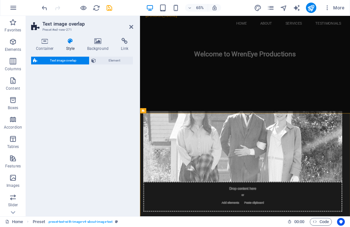
select select "rem"
select select "px"
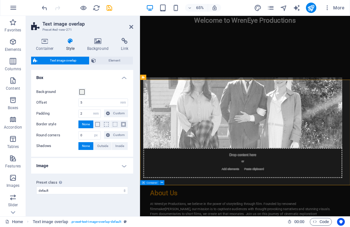
scroll to position [371, 0]
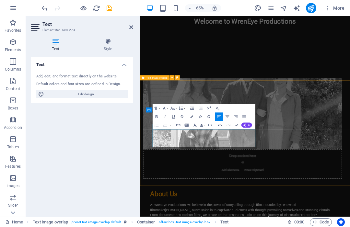
click at [171, 108] on icon "button" at bounding box center [172, 108] width 4 height 3
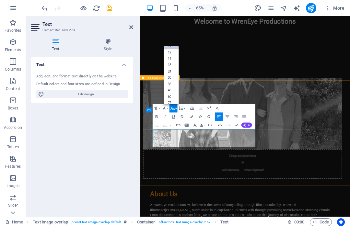
click at [172, 54] on link "12" at bounding box center [170, 53] width 15 height 6
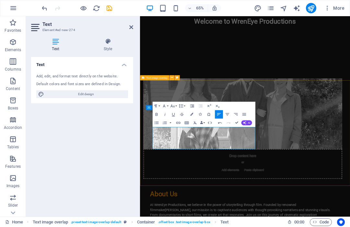
click at [175, 106] on icon "button" at bounding box center [172, 106] width 5 height 5
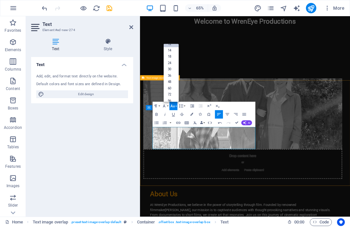
click at [174, 50] on link "14" at bounding box center [170, 50] width 15 height 6
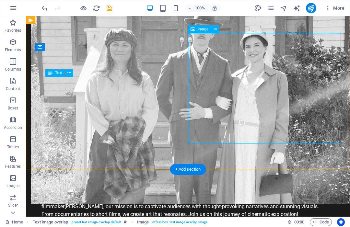
click at [205, 30] on span "Image" at bounding box center [203, 29] width 11 height 4
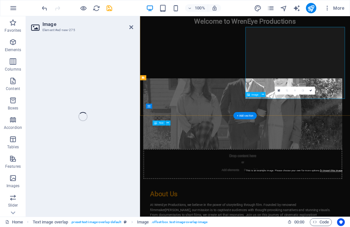
select select "%"
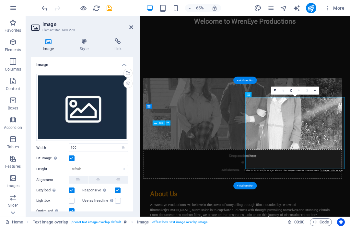
click at [128, 73] on div "Select files from the file manager, stock photos, or upload file(s)" at bounding box center [128, 74] width 10 height 10
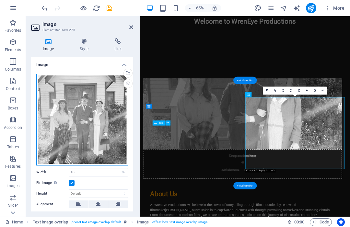
click at [96, 128] on div "Drag files here, click to choose files or select files from Files or our free s…" at bounding box center [82, 120] width 92 height 92
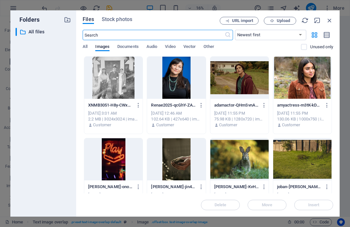
click at [120, 83] on div at bounding box center [113, 78] width 58 height 42
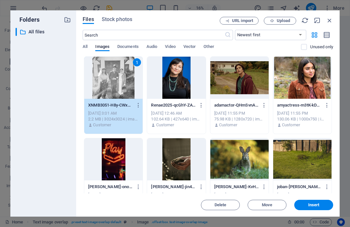
click at [315, 200] on button "Insert" at bounding box center [313, 205] width 39 height 10
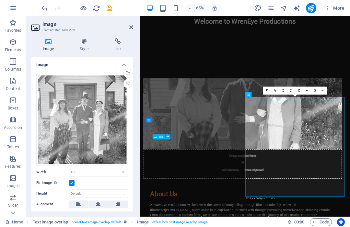
click at [245, 112] on figure at bounding box center [298, 166] width 306 height 109
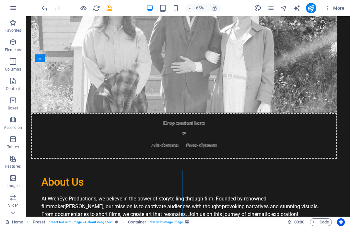
scroll to position [181, 0]
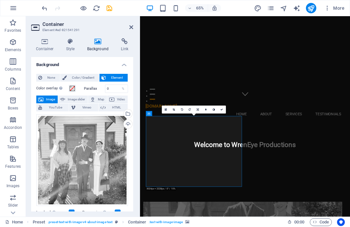
click at [130, 112] on div "Select files from the file manager, stock photos, or upload file(s)" at bounding box center [128, 115] width 10 height 10
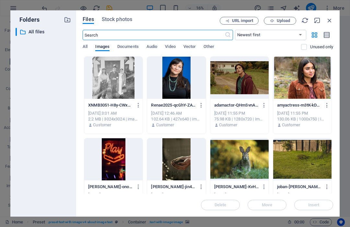
click at [129, 113] on div "[DATE] 3:01 AM" at bounding box center [113, 114] width 51 height 6
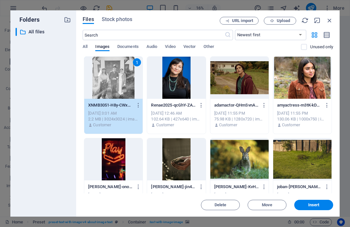
scroll to position [0, 0]
click at [279, 20] on span "Upload" at bounding box center [283, 21] width 13 height 4
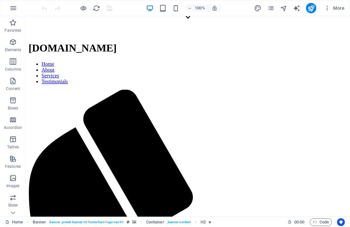
scroll to position [191, 0]
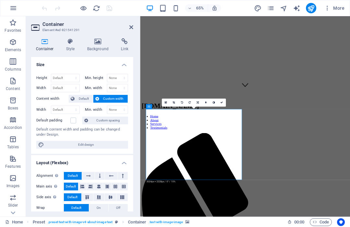
click at [101, 48] on h4 "Background" at bounding box center [99, 45] width 34 height 14
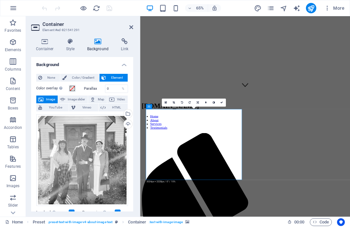
click at [129, 114] on div "Select files from the file manager, stock photos, or upload file(s)" at bounding box center [128, 115] width 10 height 10
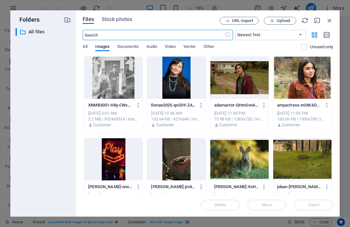
click at [129, 114] on div "[DATE] 3:01 AM" at bounding box center [113, 114] width 51 height 6
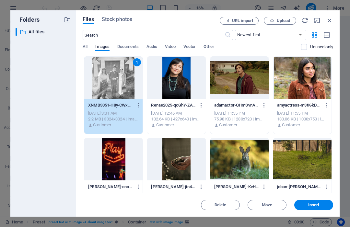
click at [284, 20] on span "Upload" at bounding box center [283, 21] width 13 height 4
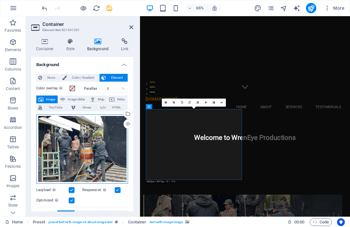
click at [110, 155] on div "Drag files here, click to choose files or select files from Files or our free s…" at bounding box center [82, 149] width 92 height 70
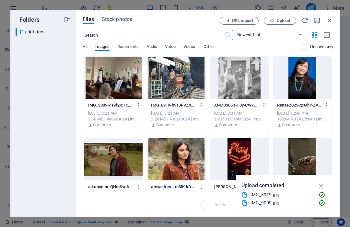
click at [185, 90] on div at bounding box center [176, 78] width 58 height 42
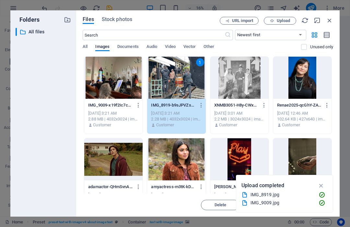
click at [321, 181] on button "button" at bounding box center [321, 186] width 13 height 10
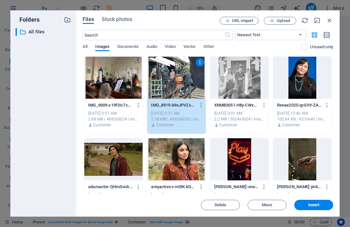
click at [315, 199] on div "Delete Move Insert" at bounding box center [208, 202] width 251 height 17
click at [317, 203] on span "Insert" at bounding box center [313, 205] width 11 height 4
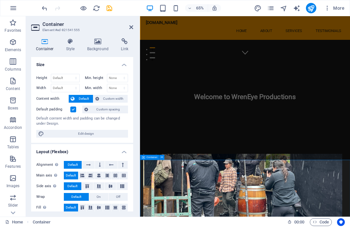
scroll to position [244, 0]
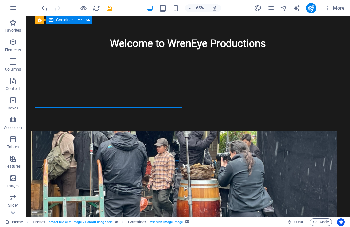
click at [98, 131] on figure at bounding box center [184, 185] width 306 height 109
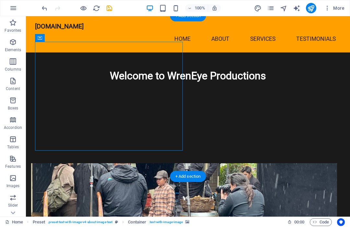
scroll to position [200, 0]
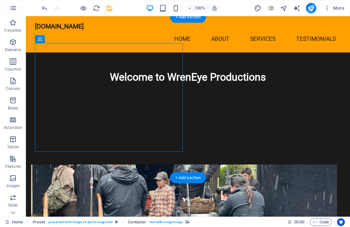
click at [111, 8] on icon "save" at bounding box center [109, 8] width 7 height 7
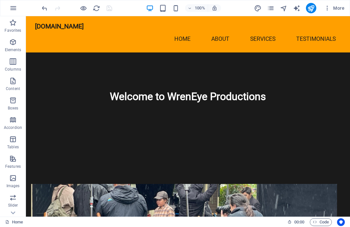
scroll to position [179, 0]
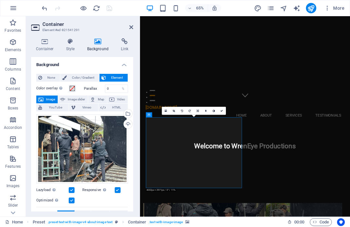
click at [129, 113] on div "Select files from the file manager, stock photos, or upload file(s)" at bounding box center [128, 115] width 10 height 10
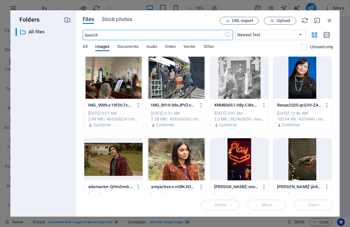
click at [131, 112] on div "[DATE] 3:21 AM" at bounding box center [113, 114] width 51 height 6
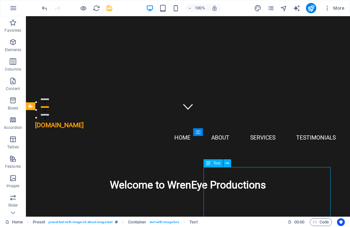
scroll to position [107, 0]
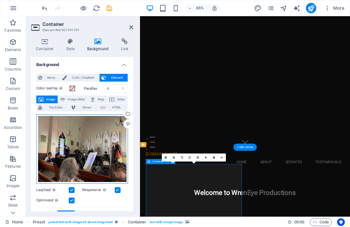
click at [113, 155] on div "Drag files here, click to choose files or select files from Files or our free s…" at bounding box center [82, 149] width 92 height 70
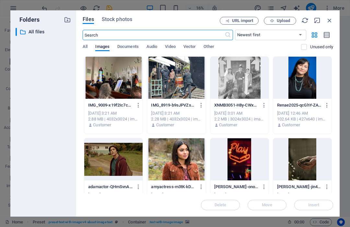
scroll to position [0, 0]
click at [131, 88] on div at bounding box center [113, 78] width 58 height 42
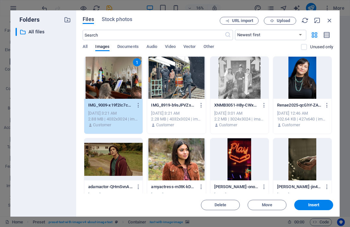
click at [317, 206] on span "Insert" at bounding box center [313, 205] width 11 height 4
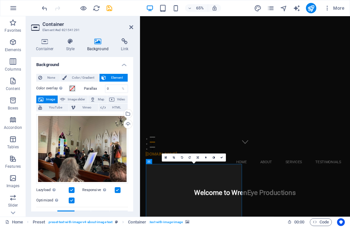
click at [223, 157] on icon at bounding box center [222, 158] width 3 height 3
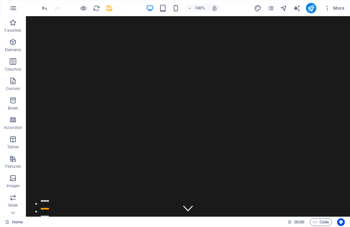
click at [271, 10] on icon "pages" at bounding box center [270, 8] width 7 height 7
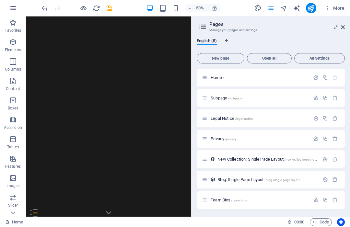
click at [214, 200] on span "Team Bios /team-bios" at bounding box center [229, 200] width 37 height 5
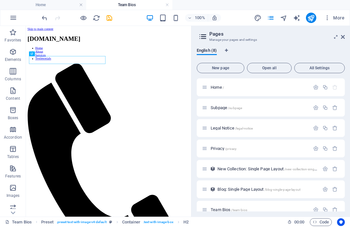
click at [344, 34] on icon at bounding box center [343, 36] width 4 height 5
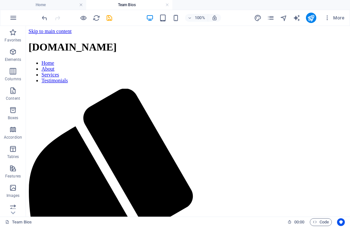
click at [271, 16] on icon "pages" at bounding box center [270, 17] width 7 height 7
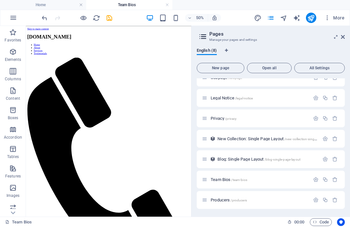
scroll to position [30, 0]
click at [215, 200] on span "Producers /producers" at bounding box center [229, 200] width 36 height 5
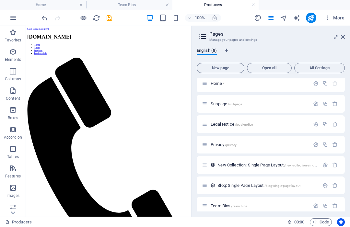
scroll to position [0, 0]
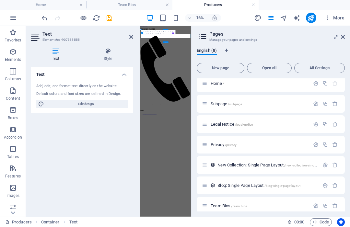
click at [347, 35] on aside "Pages Manage your pages and settings English (8) New page Open all All Settings…" at bounding box center [270, 121] width 159 height 191
click at [349, 36] on aside "Pages Manage your pages and settings English (8) New page Open all All Settings…" at bounding box center [270, 121] width 159 height 191
click at [345, 35] on icon at bounding box center [343, 36] width 4 height 5
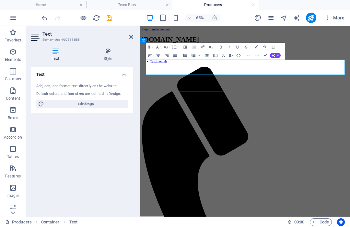
click at [168, 49] on icon "button" at bounding box center [165, 47] width 4 height 3
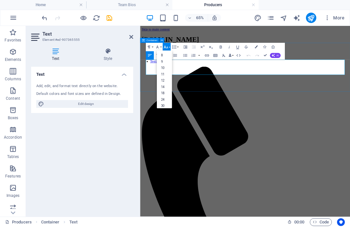
click at [166, 87] on link "14" at bounding box center [164, 87] width 15 height 6
click at [169, 46] on button "Font Size" at bounding box center [166, 47] width 8 height 8
click at [165, 60] on link "18" at bounding box center [164, 59] width 15 height 6
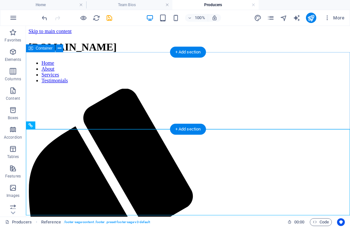
click at [191, 54] on div "+ Add section" at bounding box center [188, 52] width 36 height 11
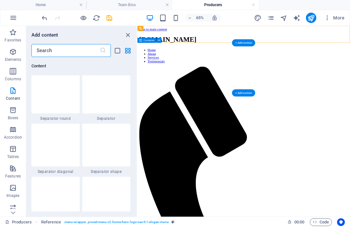
scroll to position [1556, 0]
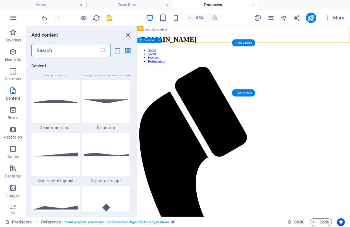
click at [73, 49] on input "text" at bounding box center [65, 50] width 68 height 13
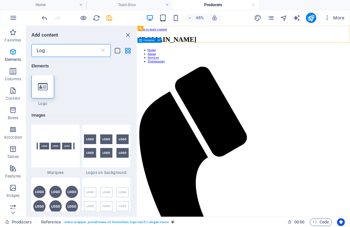
scroll to position [0, 0]
type input "L"
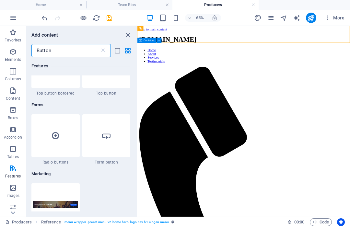
scroll to position [201, 0]
type input "Button"
click at [110, 139] on icon at bounding box center [106, 137] width 8 height 8
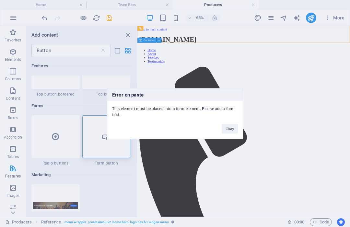
click at [233, 127] on button "Okay" at bounding box center [230, 129] width 16 height 10
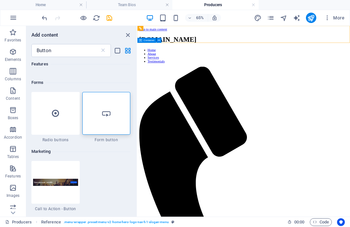
scroll to position [221, 0]
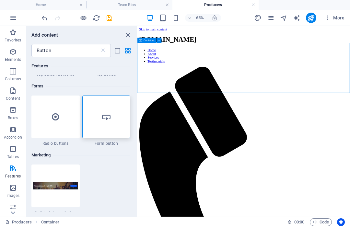
click at [114, 117] on div at bounding box center [106, 117] width 48 height 43
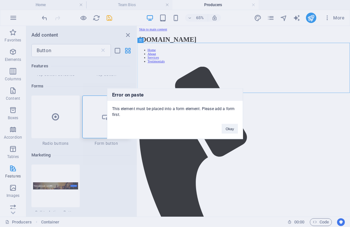
click at [232, 130] on button "Okay" at bounding box center [230, 129] width 16 height 10
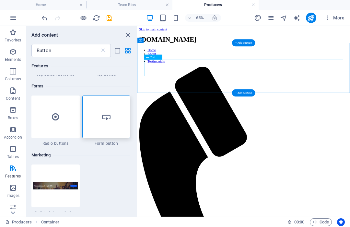
click at [80, 55] on input "Button" at bounding box center [65, 50] width 68 height 13
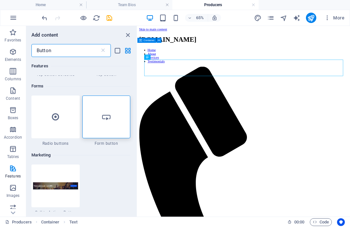
click at [103, 50] on icon at bounding box center [103, 50] width 6 height 6
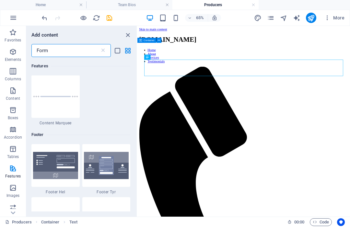
scroll to position [0, 0]
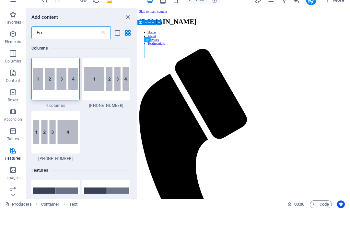
type input "F"
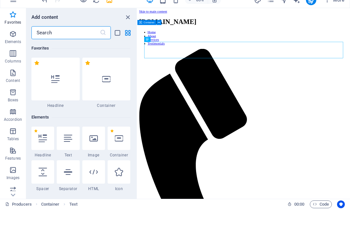
click at [14, 67] on icon "button" at bounding box center [13, 71] width 8 height 8
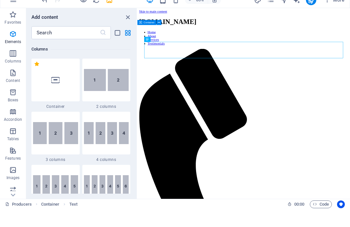
scroll to position [321, 0]
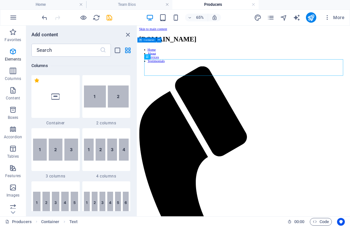
click at [15, 54] on icon "button" at bounding box center [13, 52] width 8 height 8
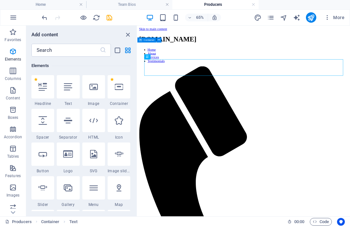
scroll to position [69, 0]
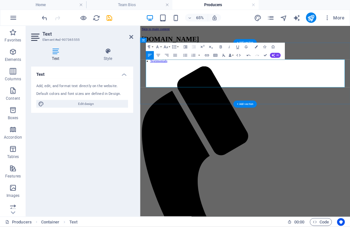
click at [132, 37] on icon at bounding box center [131, 36] width 4 height 5
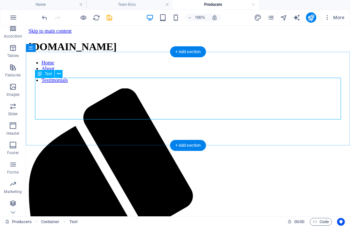
scroll to position [101, 0]
click at [16, 167] on icon "button" at bounding box center [13, 165] width 8 height 8
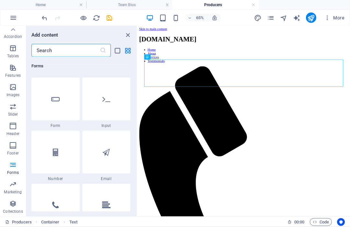
scroll to position [4892, 0]
click at [109, 100] on icon at bounding box center [106, 99] width 8 height 8
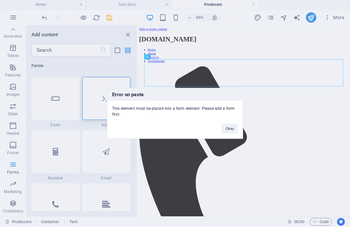
click at [233, 127] on button "Okay" at bounding box center [230, 129] width 16 height 10
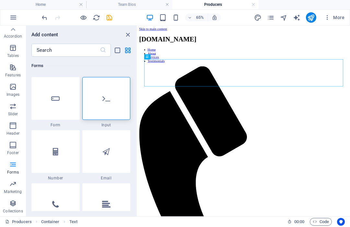
click at [54, 97] on icon at bounding box center [55, 99] width 8 height 8
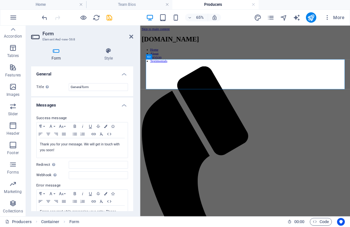
click at [124, 104] on h4 "Messages" at bounding box center [82, 104] width 102 height 12
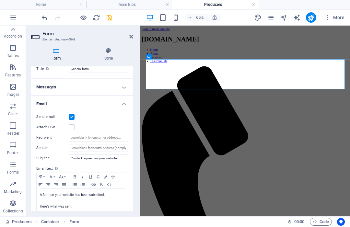
scroll to position [17, 0]
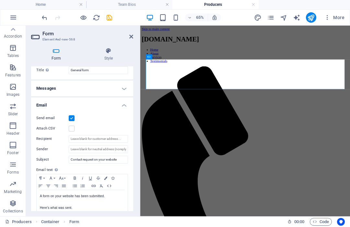
click at [72, 116] on label at bounding box center [72, 119] width 6 height 6
click at [0, 0] on input "Send email" at bounding box center [0, 0] width 0 height 0
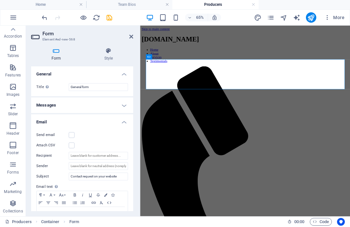
scroll to position [0, 0]
click at [114, 88] on input "General form" at bounding box center [98, 88] width 59 height 8
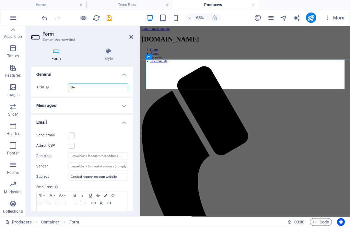
type input "G"
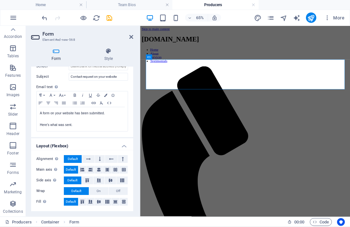
scroll to position [100, 0]
type input "Log in"
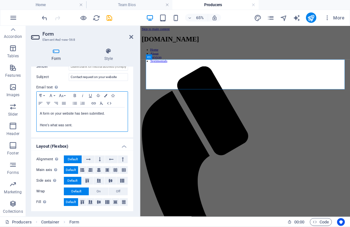
click at [107, 122] on p at bounding box center [82, 120] width 85 height 6
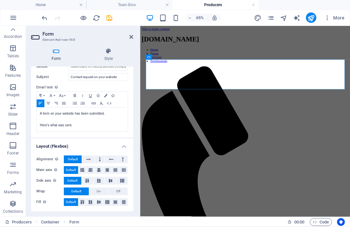
click at [130, 43] on div "Form Style General Title Define a name for the form. Log in Messages Success me…" at bounding box center [82, 130] width 113 height 174
click at [132, 36] on icon at bounding box center [131, 36] width 4 height 5
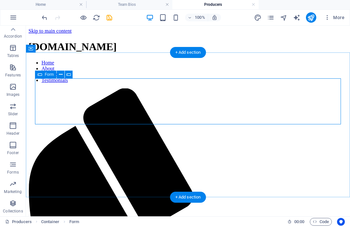
scroll to position [0, 0]
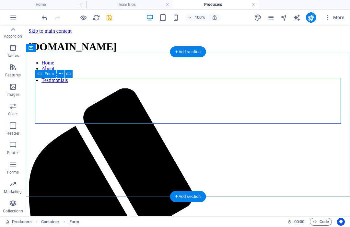
click at [62, 73] on icon at bounding box center [61, 74] width 4 height 7
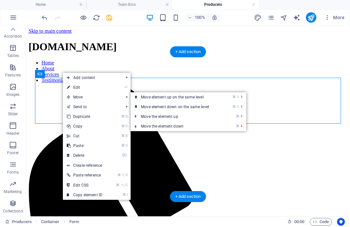
click at [176, 105] on link "⌘ ⇧ ⬇ Move element down on the same level" at bounding box center [176, 107] width 91 height 10
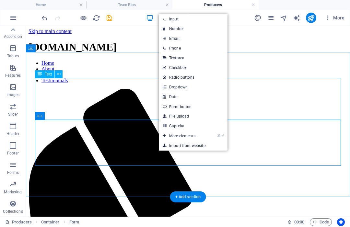
click at [184, 104] on link "Form button" at bounding box center [193, 107] width 69 height 10
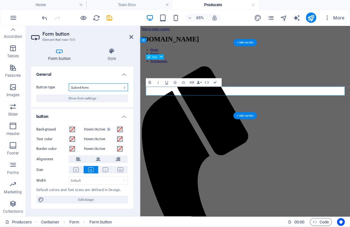
click at [126, 85] on select "Submit form Reset form No action" at bounding box center [98, 88] width 59 height 8
select select "button"
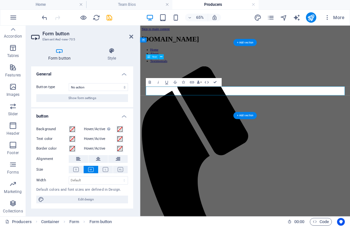
click at [14, 163] on icon "button" at bounding box center [13, 165] width 8 height 8
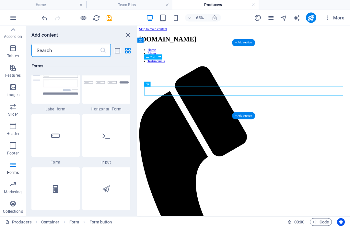
scroll to position [4860, 0]
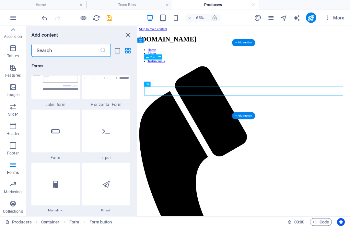
click at [112, 133] on div at bounding box center [106, 131] width 48 height 43
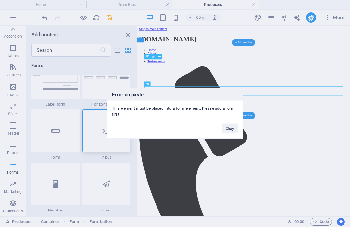
click at [229, 125] on button "Okay" at bounding box center [230, 129] width 16 height 10
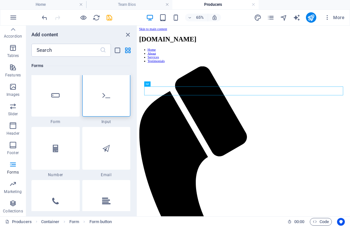
scroll to position [4894, 0]
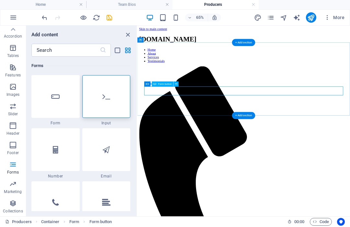
click at [118, 99] on div at bounding box center [106, 97] width 48 height 43
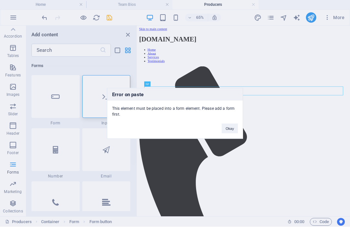
click at [232, 126] on button "Okay" at bounding box center [230, 129] width 16 height 10
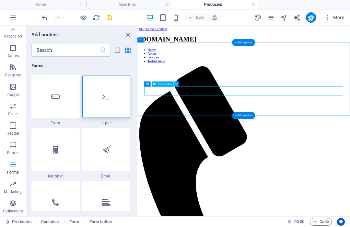
click at [174, 87] on div "Form Form button" at bounding box center [162, 84] width 37 height 5
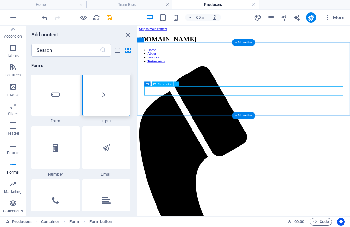
scroll to position [4895, 0]
click at [114, 97] on div at bounding box center [106, 96] width 48 height 43
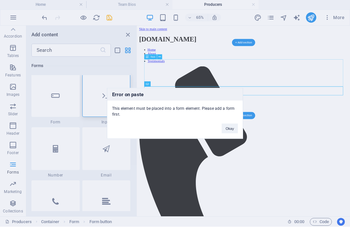
click at [232, 125] on button "Okay" at bounding box center [230, 129] width 16 height 10
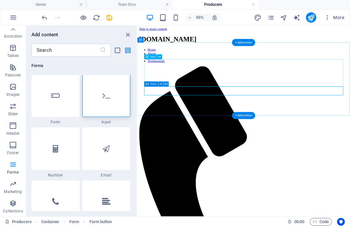
click at [152, 84] on span "Form" at bounding box center [154, 84] width 6 height 3
click at [153, 83] on span "Form" at bounding box center [154, 84] width 6 height 3
